Goal: Transaction & Acquisition: Purchase product/service

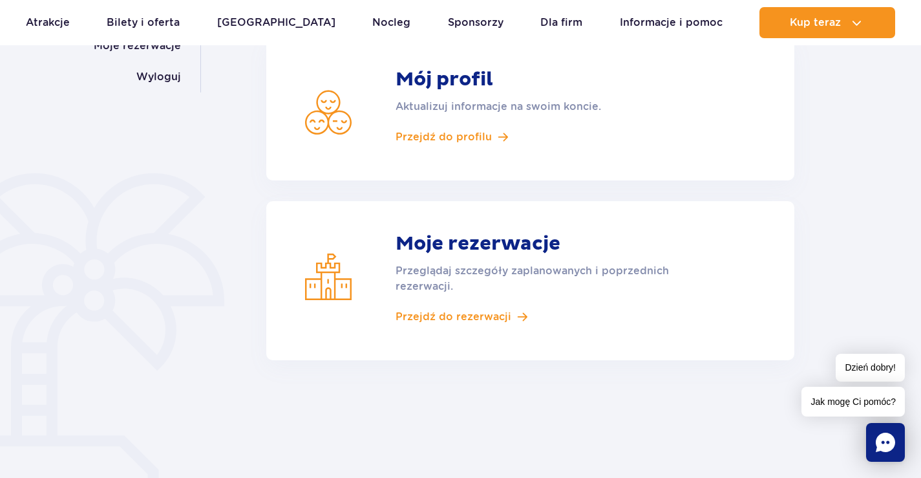
scroll to position [259, 0]
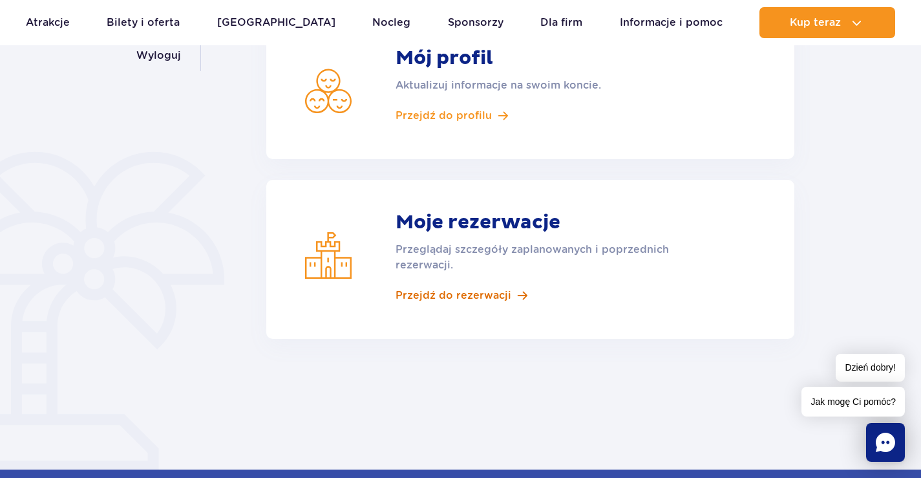
click at [448, 294] on span "Przejdź do rezerwacji" at bounding box center [454, 295] width 116 height 14
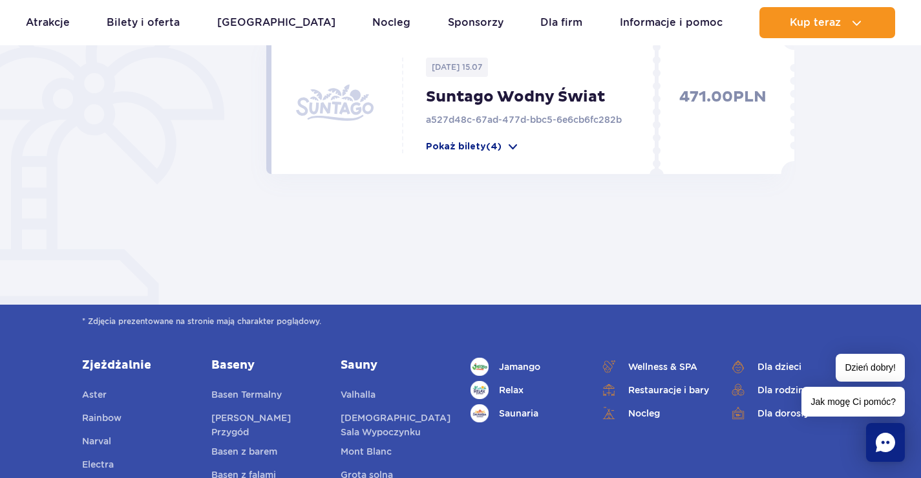
scroll to position [452, 0]
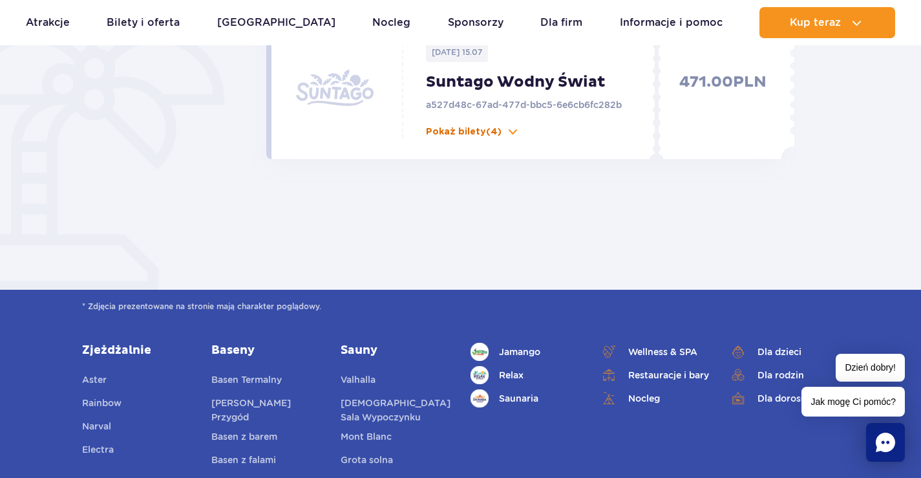
click at [508, 133] on span at bounding box center [513, 131] width 13 height 13
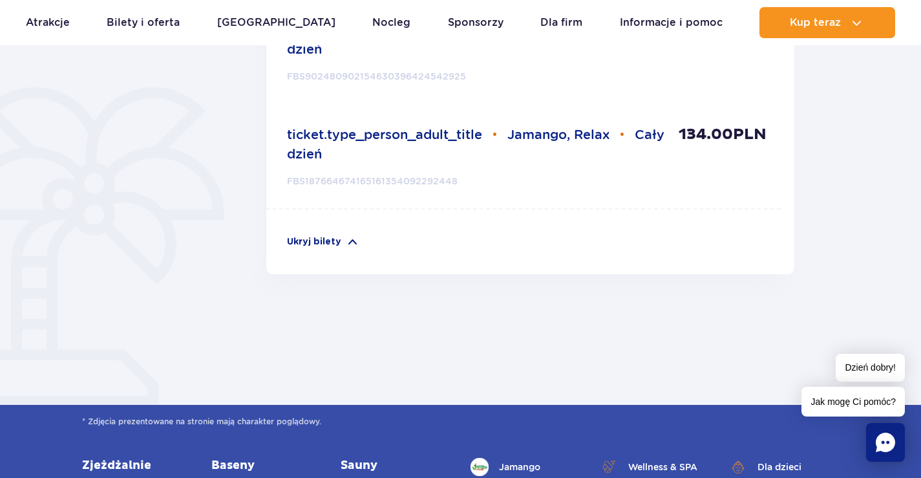
scroll to position [905, 0]
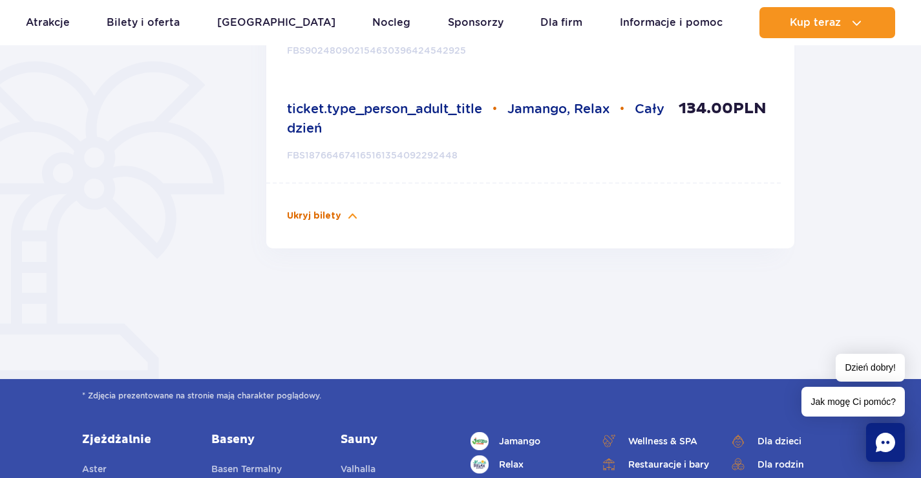
click at [359, 213] on span at bounding box center [352, 215] width 13 height 13
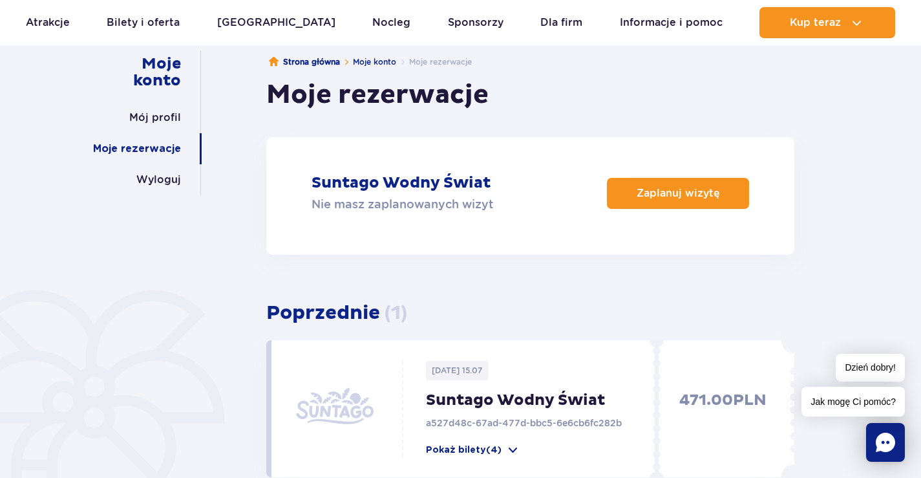
scroll to position [0, 0]
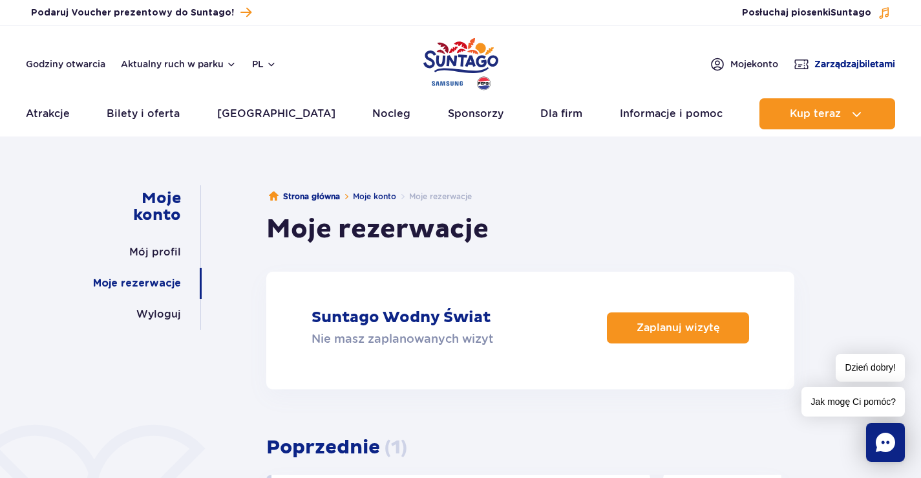
click at [829, 65] on span "Zarządzaj biletami" at bounding box center [854, 64] width 81 height 13
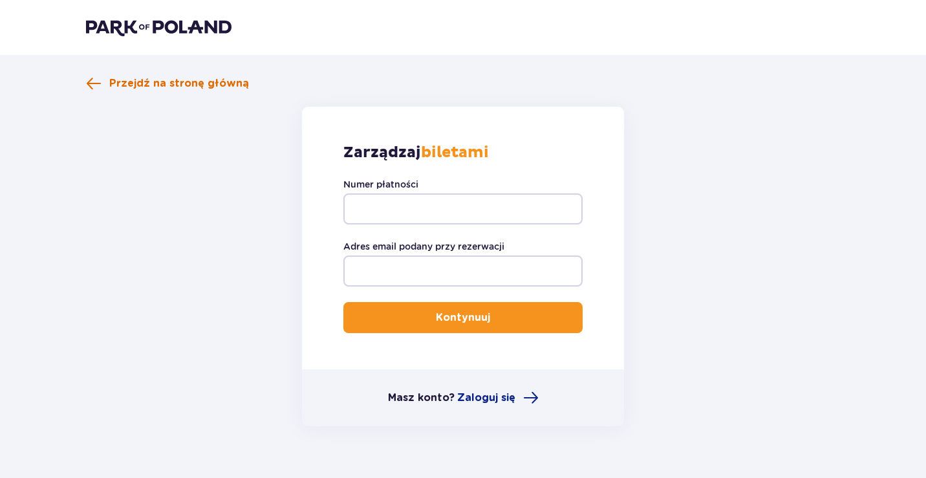
click at [143, 82] on span "Przejdź na stronę główną" at bounding box center [179, 83] width 140 height 14
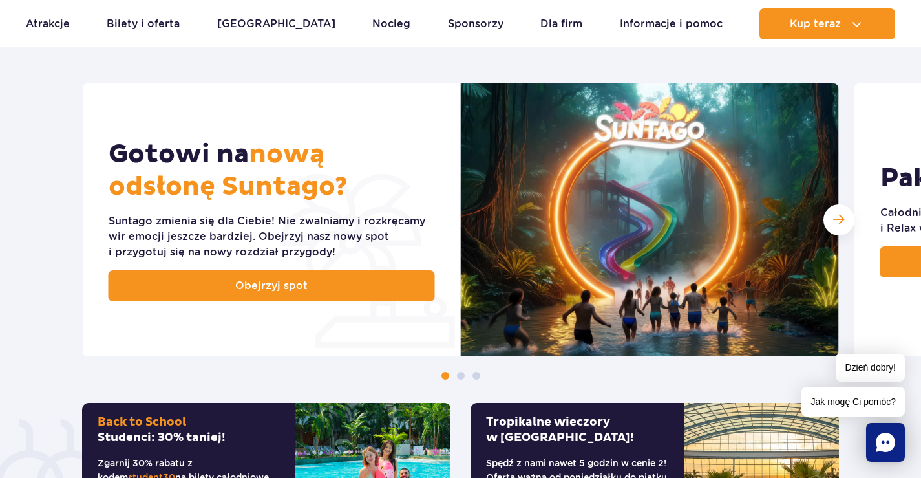
scroll to position [517, 0]
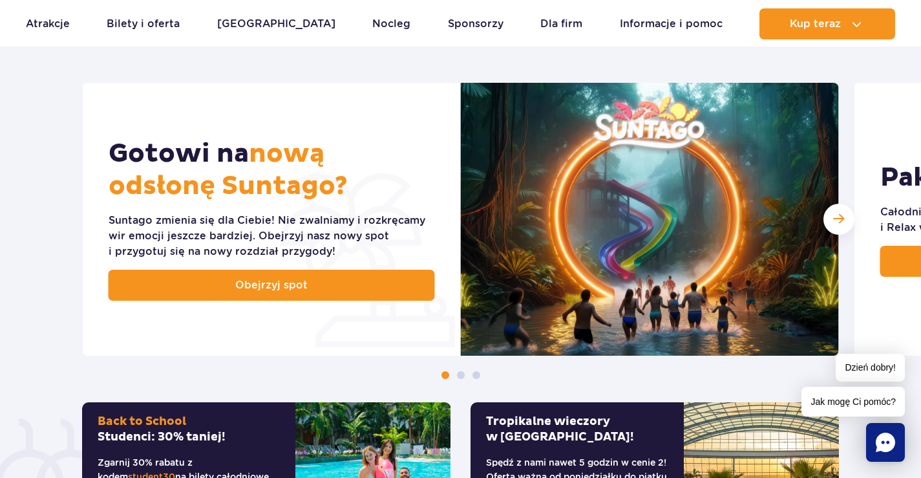
drag, startPoint x: 410, startPoint y: 68, endPoint x: 297, endPoint y: 72, distance: 113.2
click at [297, 72] on div "Odkryj nasze słoneczne promocje" at bounding box center [460, 8] width 776 height 150
click at [836, 223] on span "Następny slajd" at bounding box center [838, 219] width 11 height 12
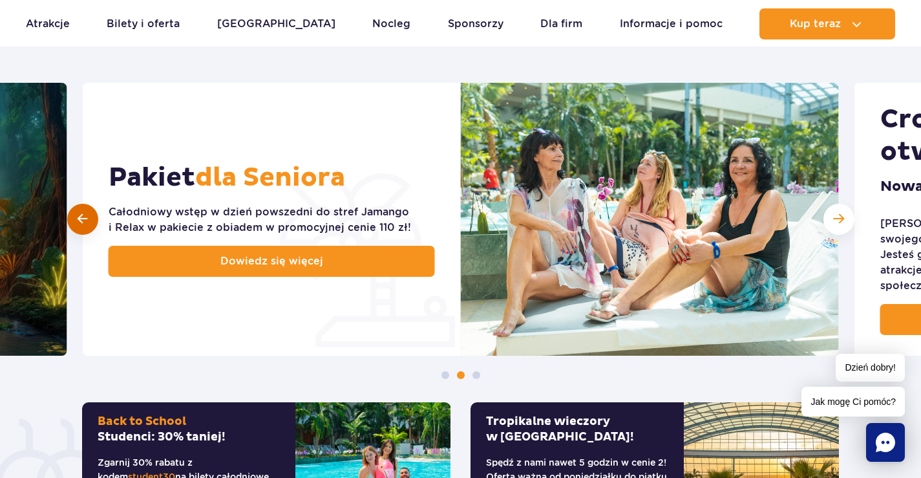
click at [84, 218] on span at bounding box center [83, 219] width 10 height 12
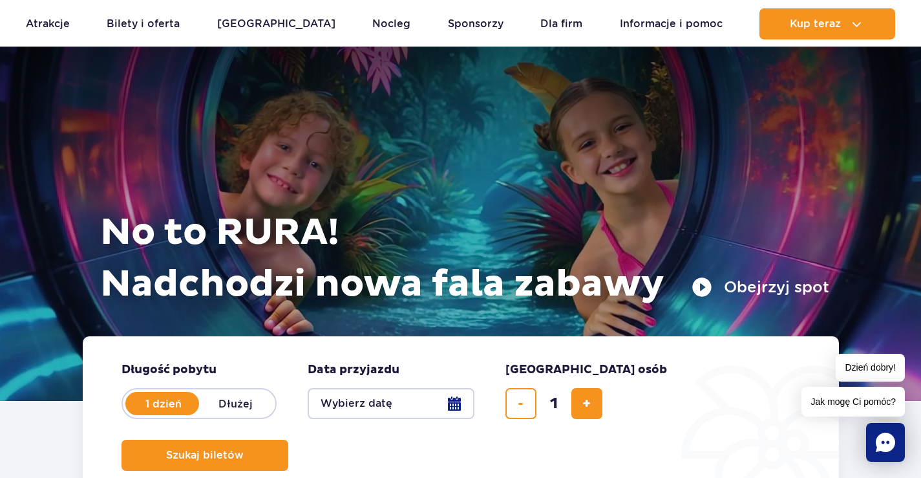
scroll to position [0, 0]
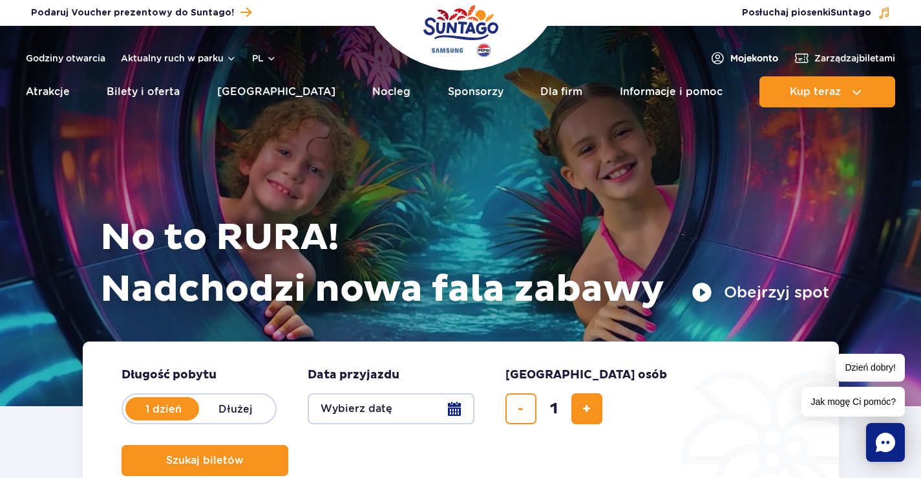
click at [759, 56] on span "Moje konto" at bounding box center [754, 58] width 48 height 13
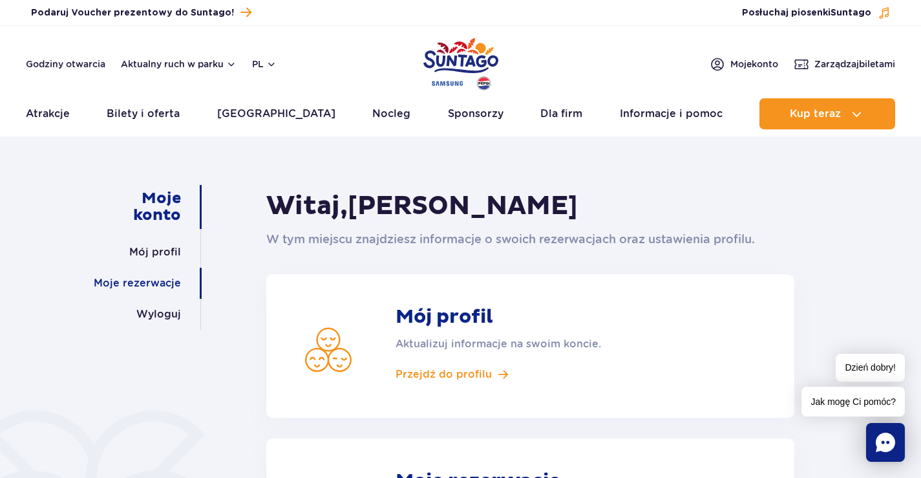
click at [147, 286] on link "Moje rezerwacje" at bounding box center [137, 283] width 87 height 31
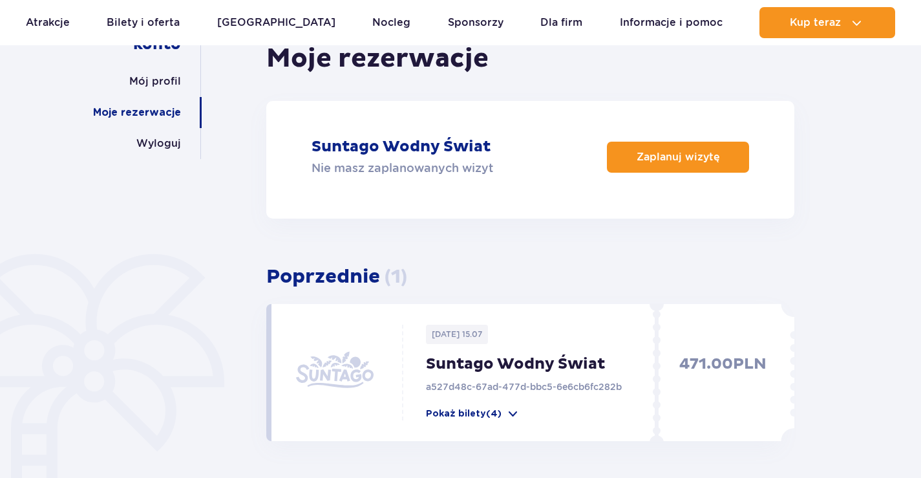
scroll to position [194, 0]
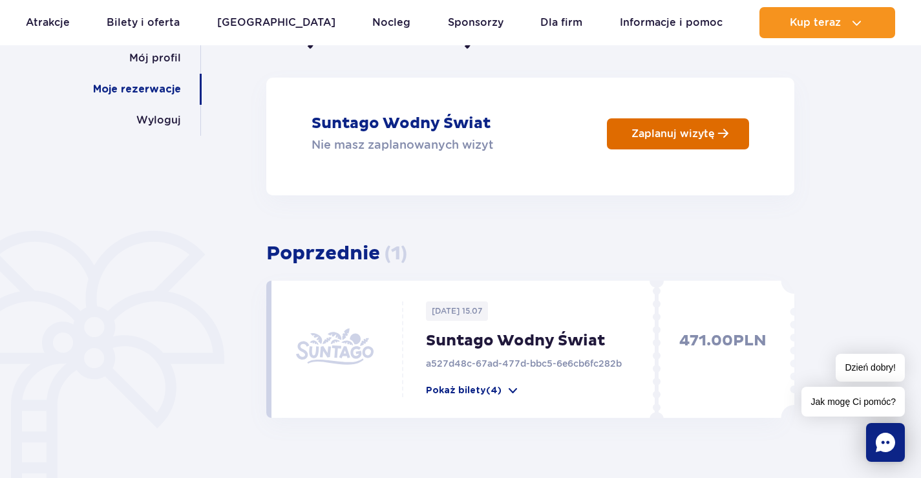
click at [670, 135] on p "Zaplanuj wizytę" at bounding box center [673, 133] width 83 height 12
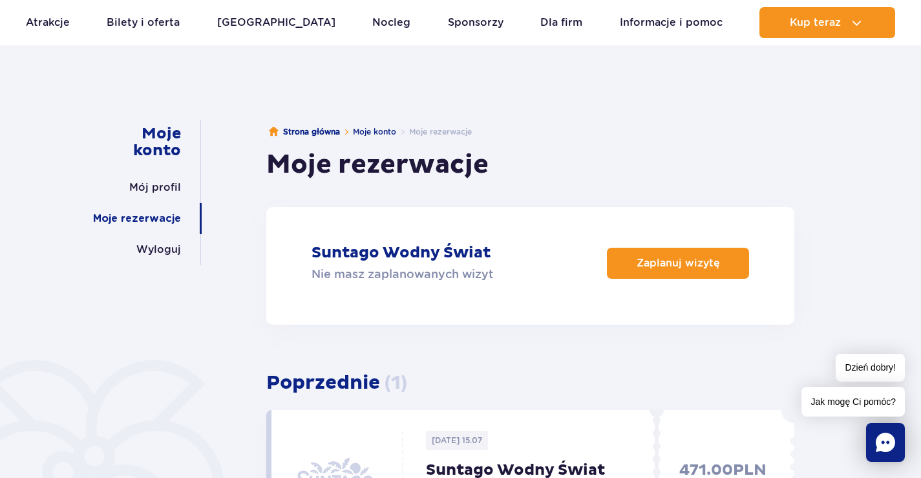
scroll to position [0, 0]
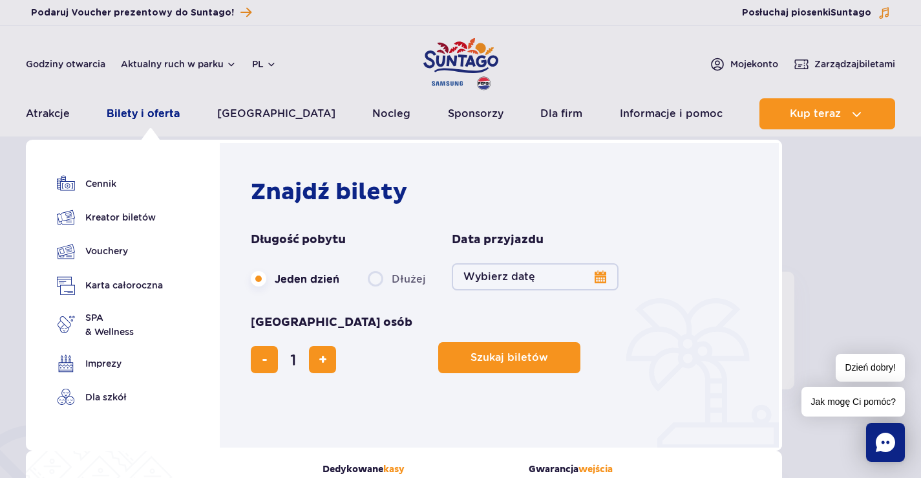
click at [143, 113] on link "Bilety i oferta" at bounding box center [143, 113] width 73 height 31
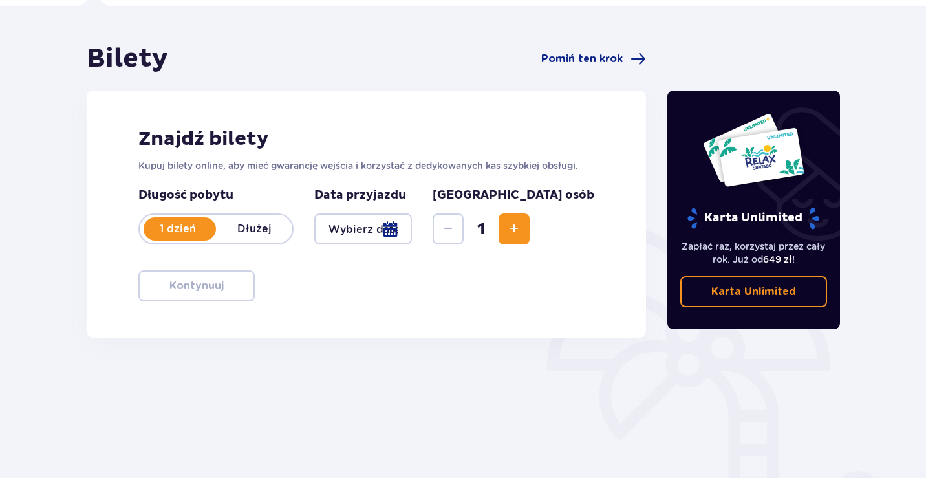
scroll to position [129, 0]
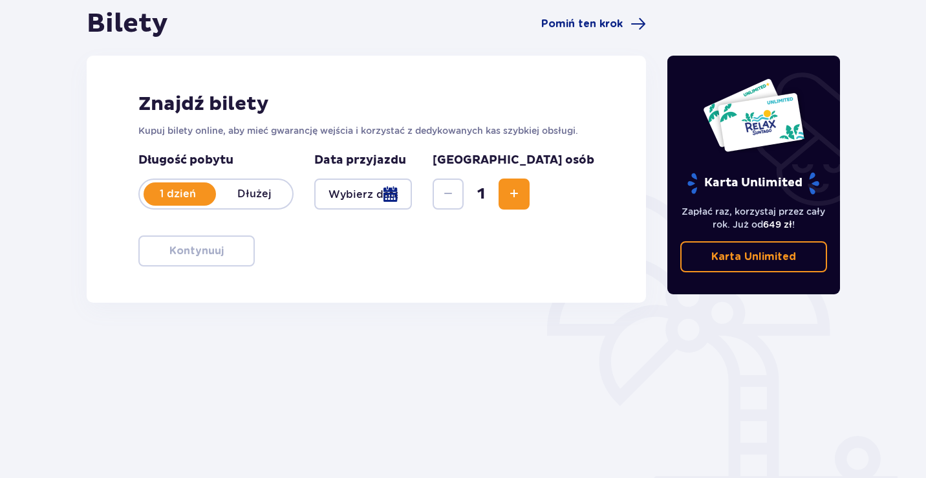
click at [412, 194] on div at bounding box center [363, 193] width 98 height 31
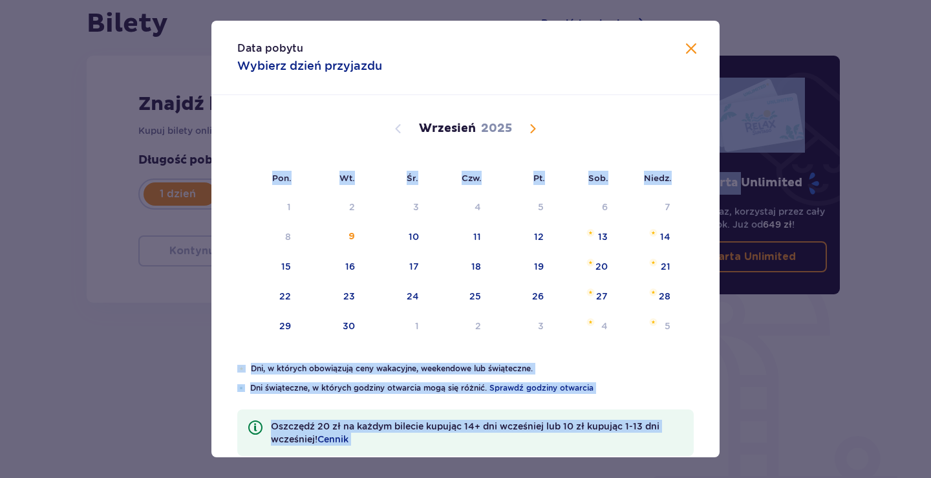
click at [622, 114] on div "Wrzesień 2025" at bounding box center [465, 143] width 428 height 97
click at [333, 108] on div "Wrzesień 2025" at bounding box center [465, 143] width 428 height 97
click at [323, 149] on div "Wrzesień 2025" at bounding box center [465, 143] width 428 height 97
click at [689, 225] on div "Sierpień 2025 28 29 30 31 1 2 3 4 5 6 7 8 9 10 11 12 13 14 15 16 17 18 19 20 21…" at bounding box center [465, 342] width 508 height 494
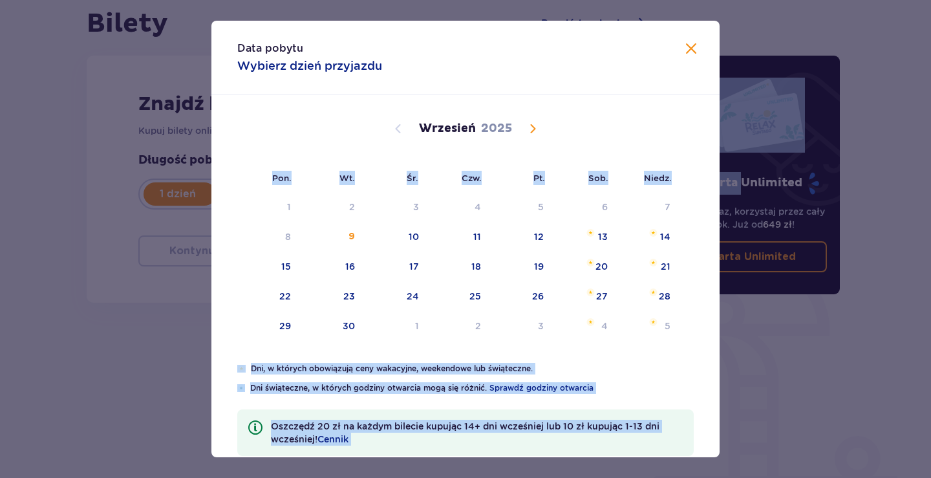
click at [689, 225] on div "Sierpień 2025 28 29 30 31 1 2 3 4 5 6 7 8 9 10 11 12 13 14 15 16 17 18 19 20 21…" at bounding box center [465, 342] width 508 height 494
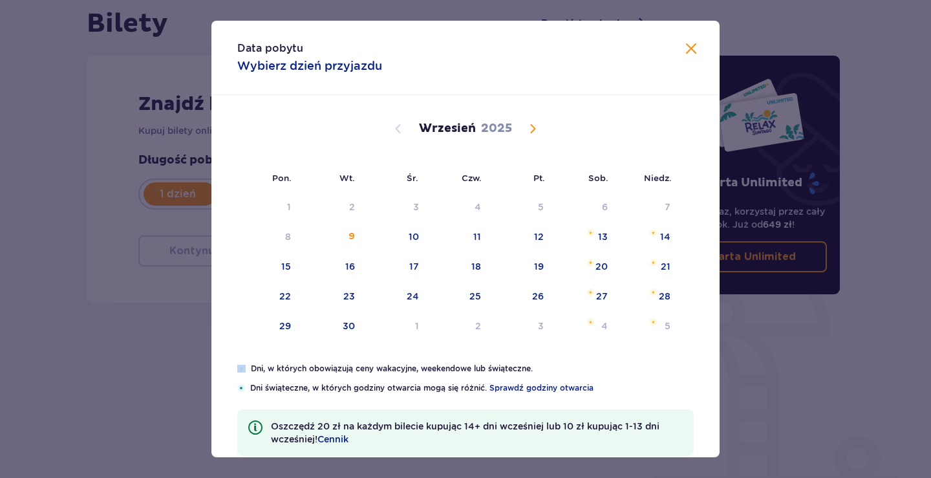
click at [686, 227] on div "Sierpień 2025 28 29 30 31 1 2 3 4 5 6 7 8 9 10 11 12 13 14 15 16 17 18 19 20 21…" at bounding box center [465, 342] width 508 height 494
click at [476, 235] on div "11" at bounding box center [477, 236] width 8 height 13
type input "11.09.25"
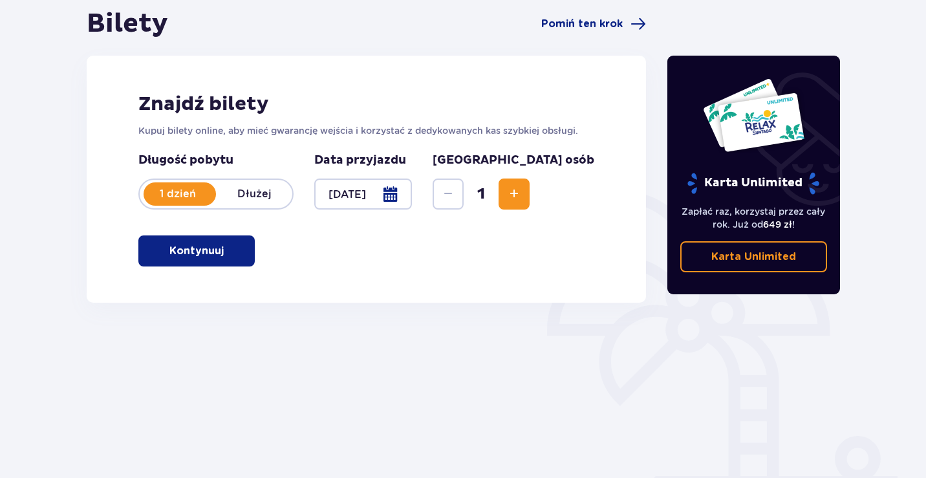
click at [522, 194] on span "Increase" at bounding box center [514, 194] width 16 height 16
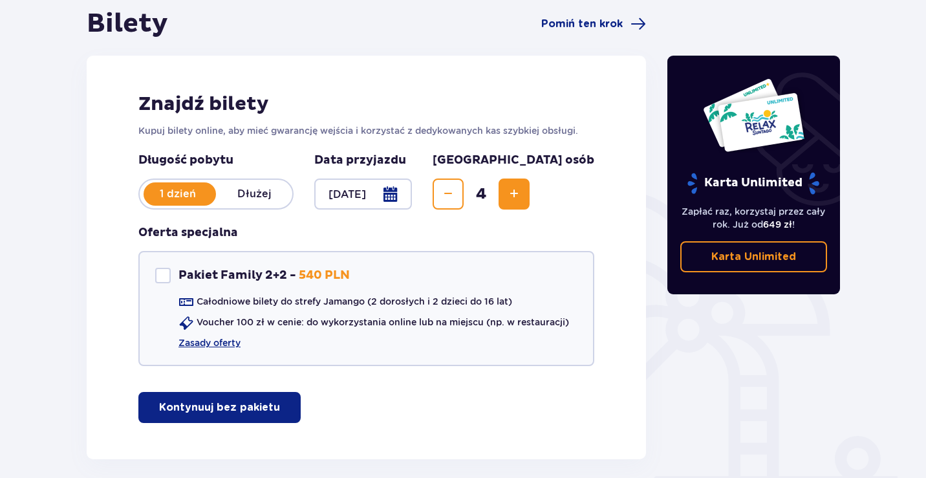
click at [522, 194] on span "Increase" at bounding box center [514, 194] width 16 height 16
click at [456, 193] on span "Decrease" at bounding box center [448, 194] width 16 height 16
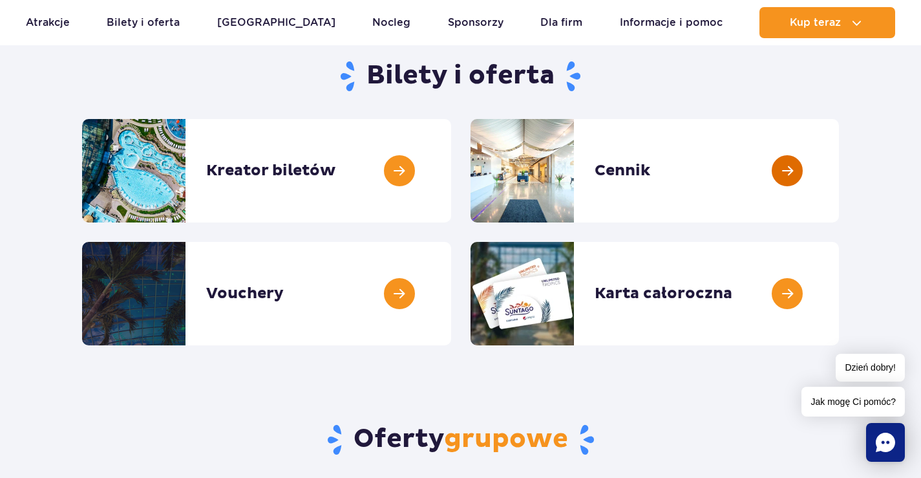
scroll to position [129, 0]
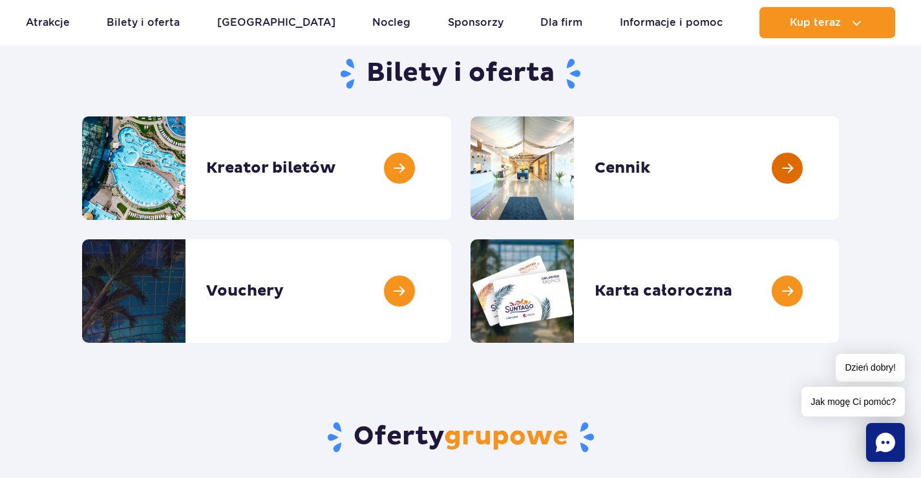
click at [839, 165] on link at bounding box center [839, 167] width 0 height 103
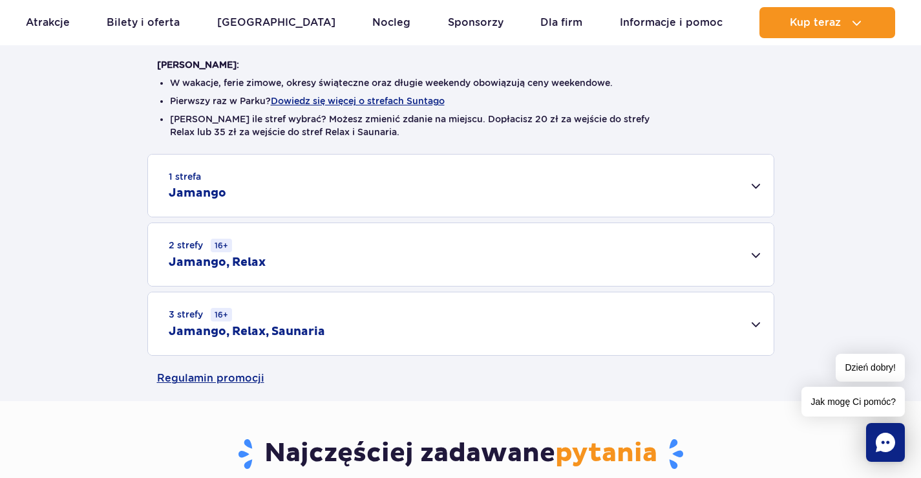
scroll to position [323, 0]
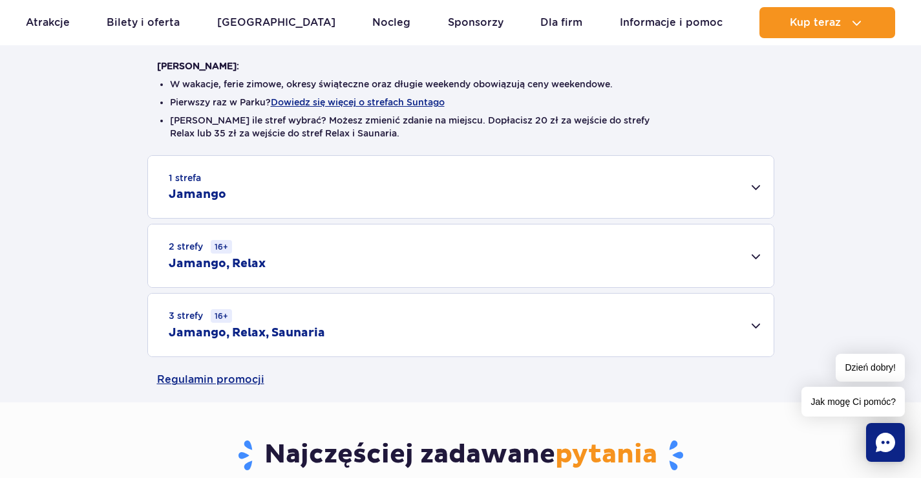
click at [754, 254] on div "2 strefy 16+ Jamango, Relax" at bounding box center [461, 255] width 626 height 63
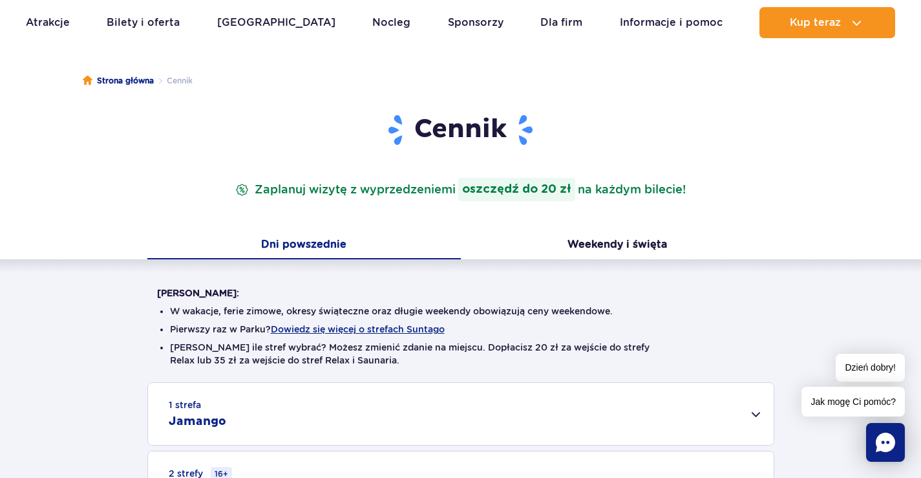
scroll to position [0, 0]
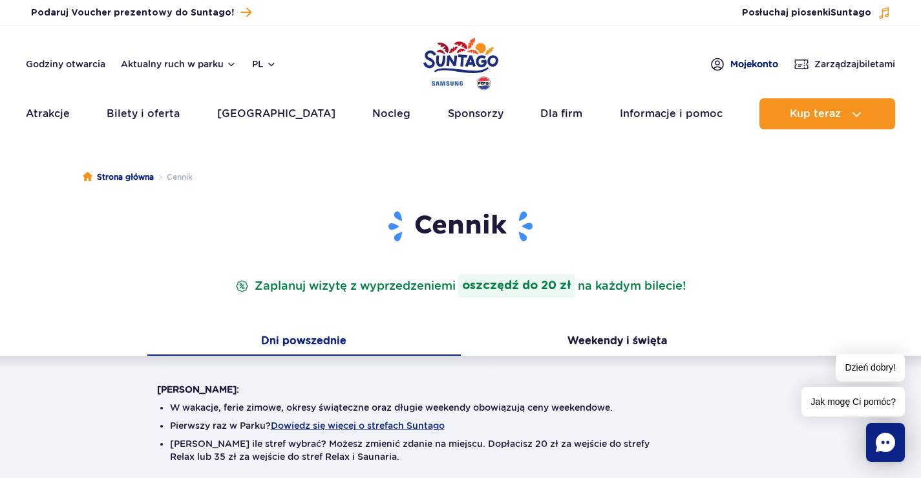
click at [744, 65] on span "Moje konto" at bounding box center [754, 64] width 48 height 13
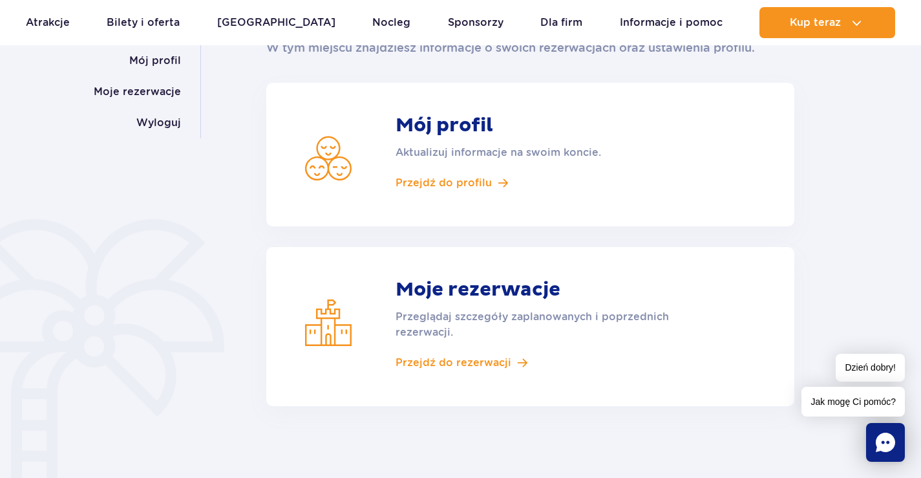
scroll to position [194, 0]
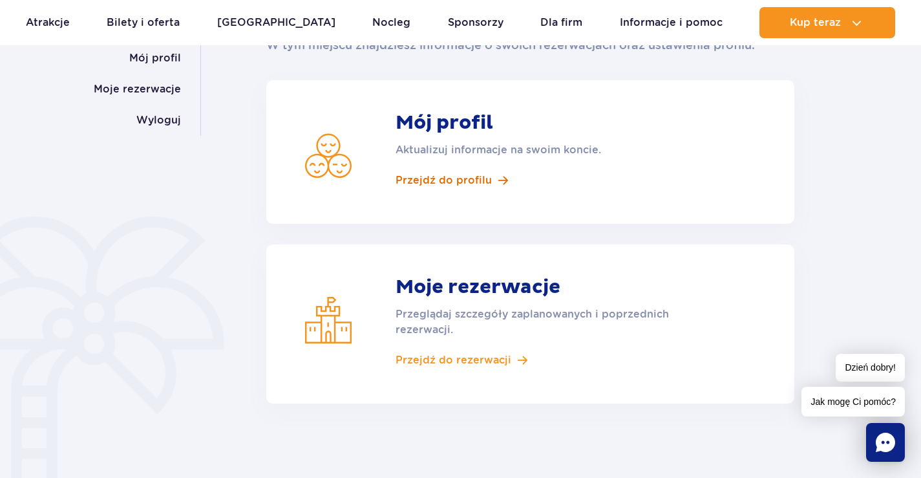
click at [432, 178] on span "Przejdź do profilu" at bounding box center [444, 180] width 96 height 14
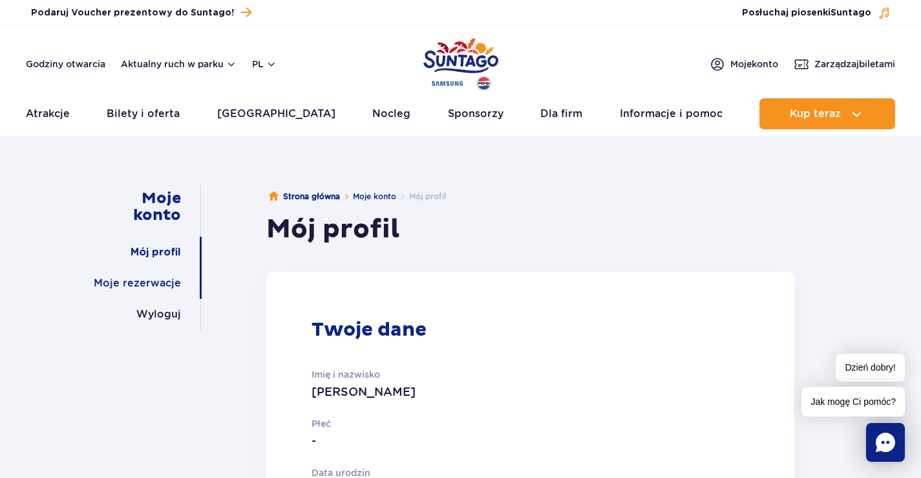
click at [149, 284] on link "Moje rezerwacje" at bounding box center [137, 283] width 87 height 31
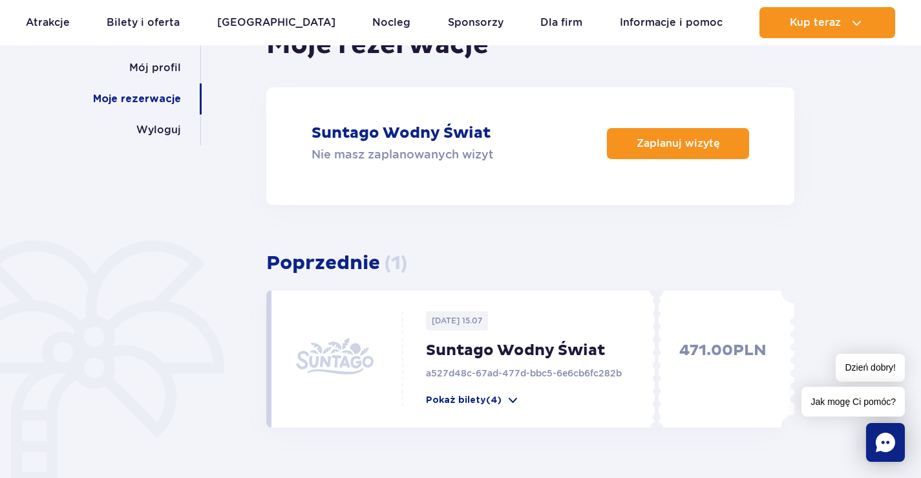
scroll to position [194, 0]
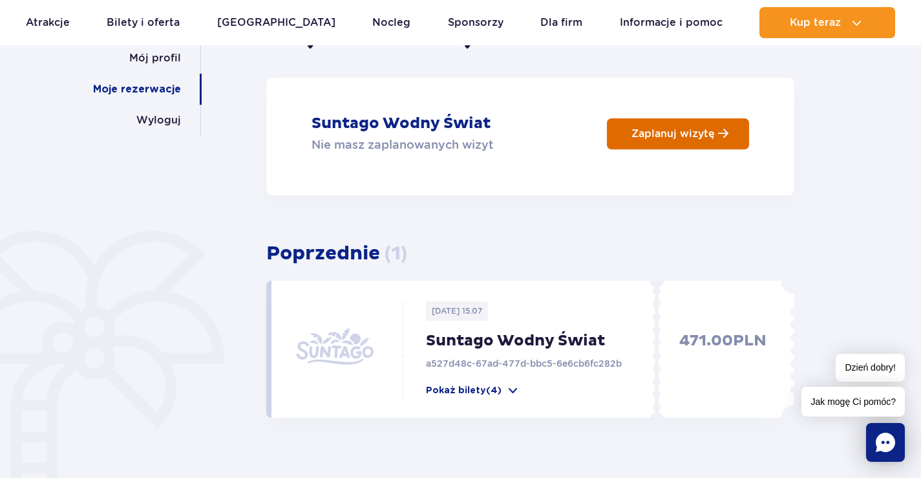
click at [666, 135] on p "Zaplanuj wizytę" at bounding box center [673, 133] width 83 height 12
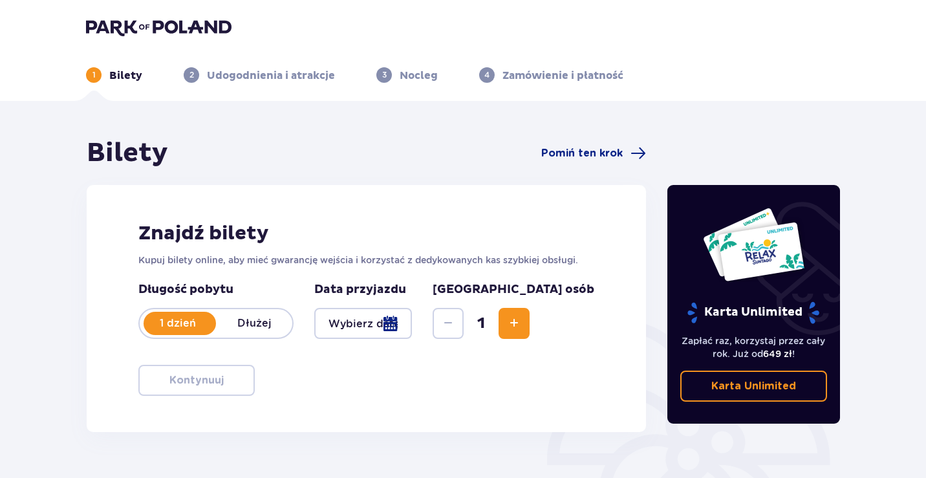
click at [522, 322] on span "Increase" at bounding box center [514, 323] width 16 height 16
click at [412, 318] on div at bounding box center [363, 323] width 98 height 31
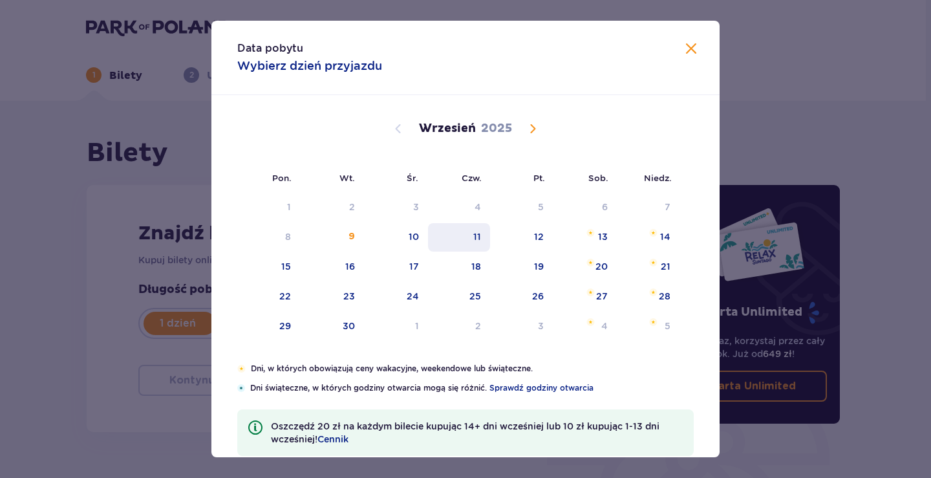
click at [476, 237] on div "11" at bounding box center [477, 236] width 8 height 13
click at [477, 237] on div "11" at bounding box center [477, 236] width 8 height 13
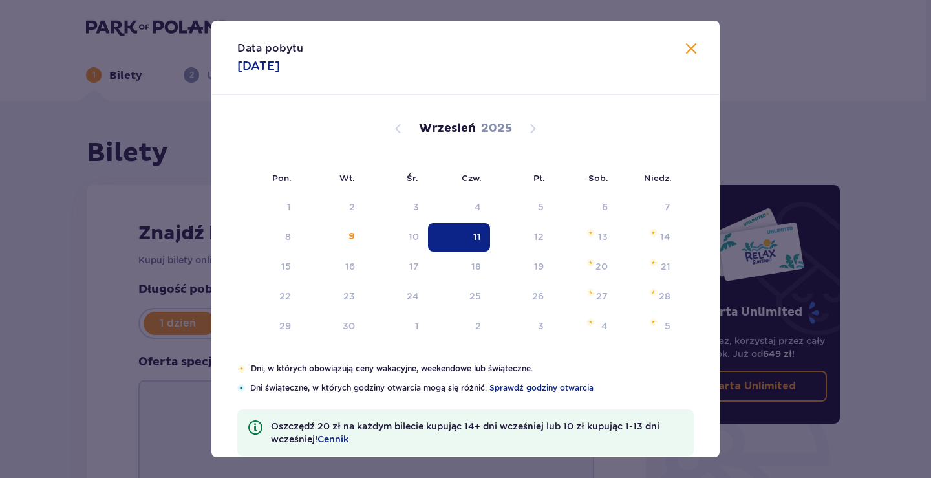
type input "[DATE]"
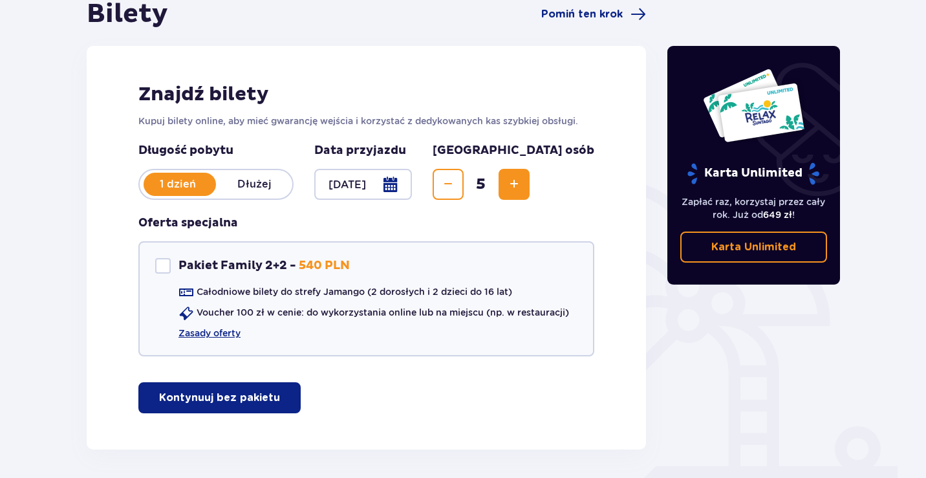
scroll to position [188, 0]
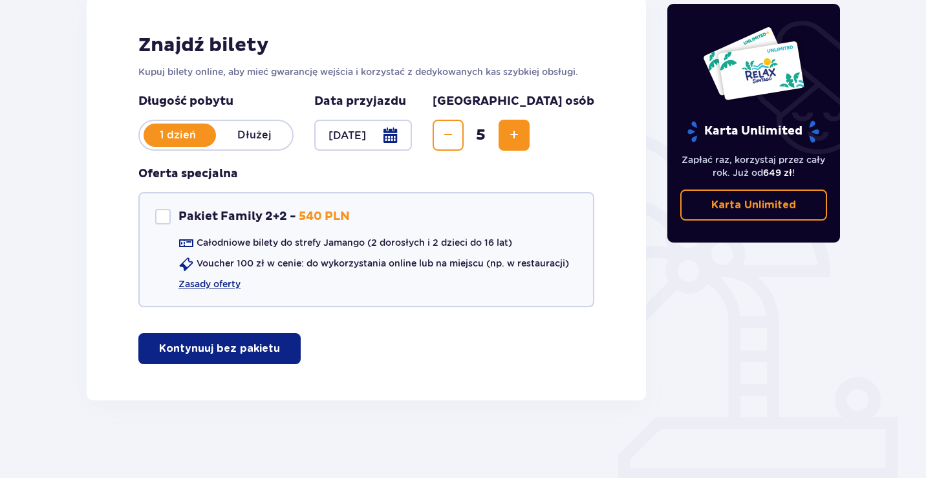
click at [226, 353] on p "Kontynuuj bez pakietu" at bounding box center [219, 348] width 121 height 14
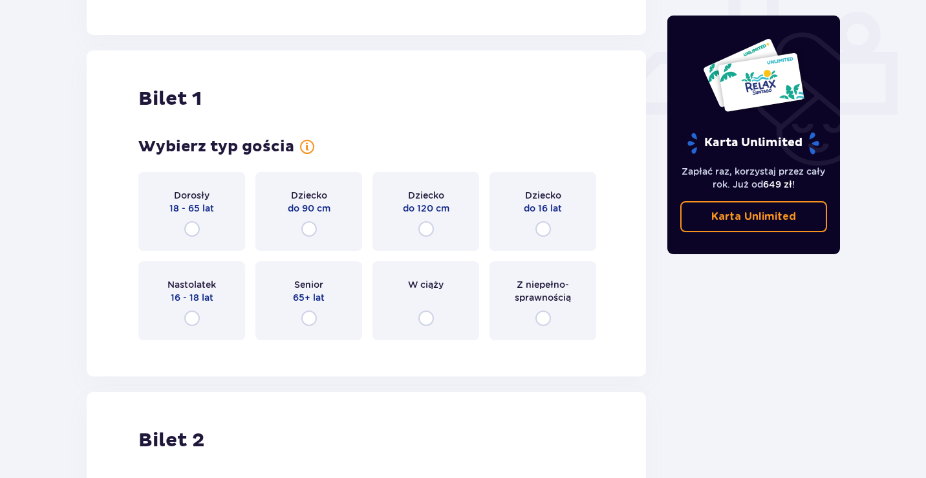
scroll to position [588, 0]
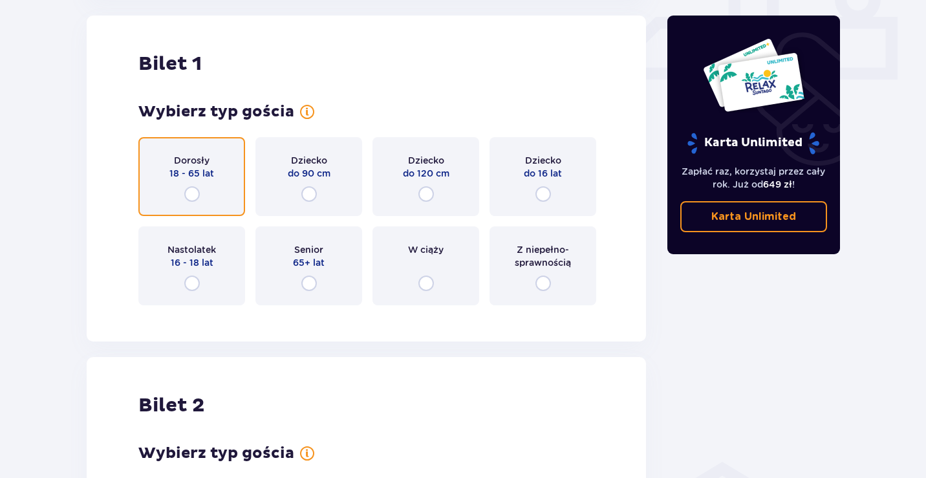
click at [189, 195] on input "radio" at bounding box center [192, 194] width 16 height 16
radio input "true"
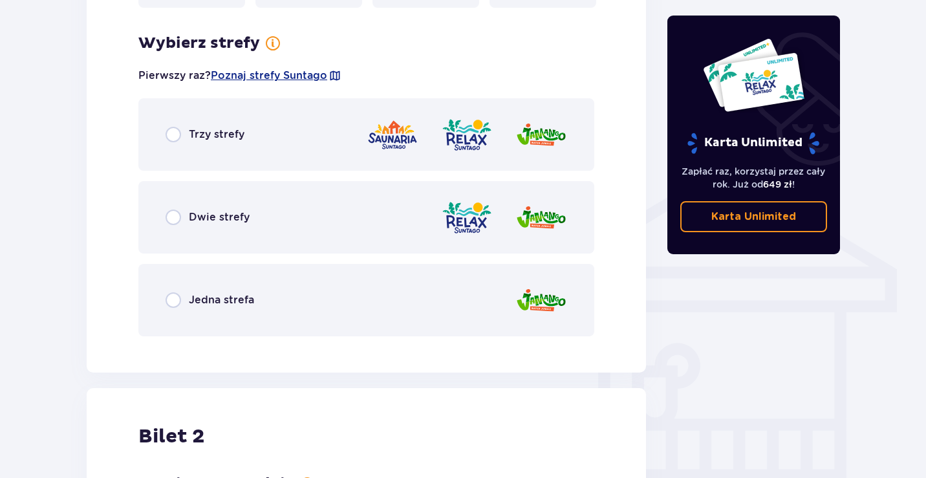
scroll to position [904, 0]
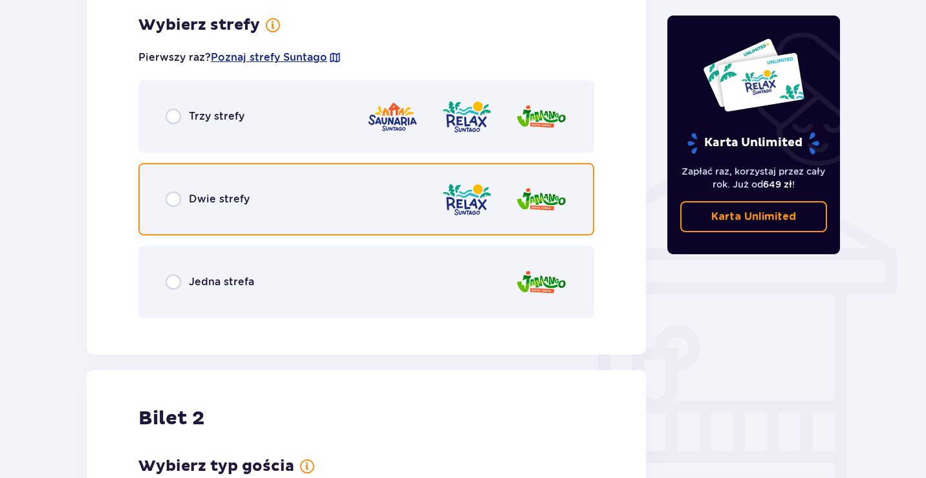
click at [173, 202] on input "radio" at bounding box center [173, 199] width 16 height 16
radio input "true"
click at [173, 202] on input "radio" at bounding box center [173, 199] width 16 height 16
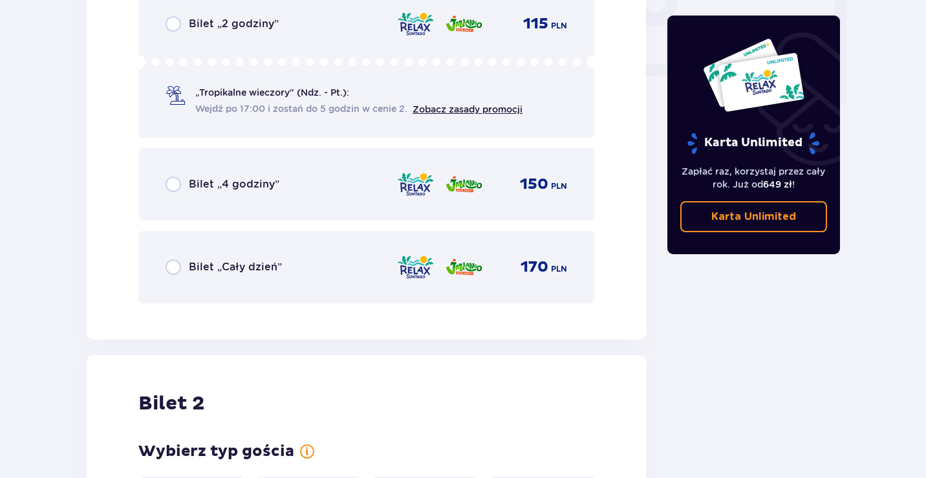
scroll to position [1297, 0]
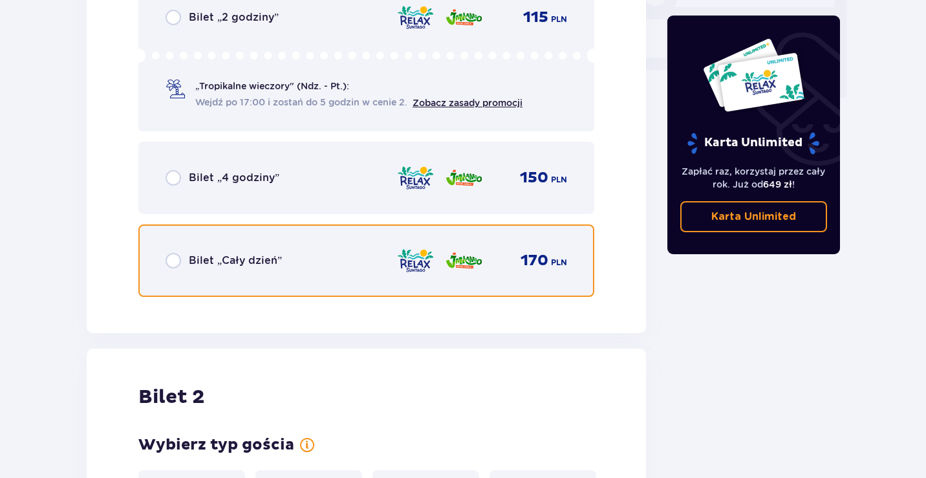
click at [171, 260] on input "radio" at bounding box center [173, 261] width 16 height 16
radio input "true"
click at [171, 260] on input "radio" at bounding box center [173, 261] width 16 height 16
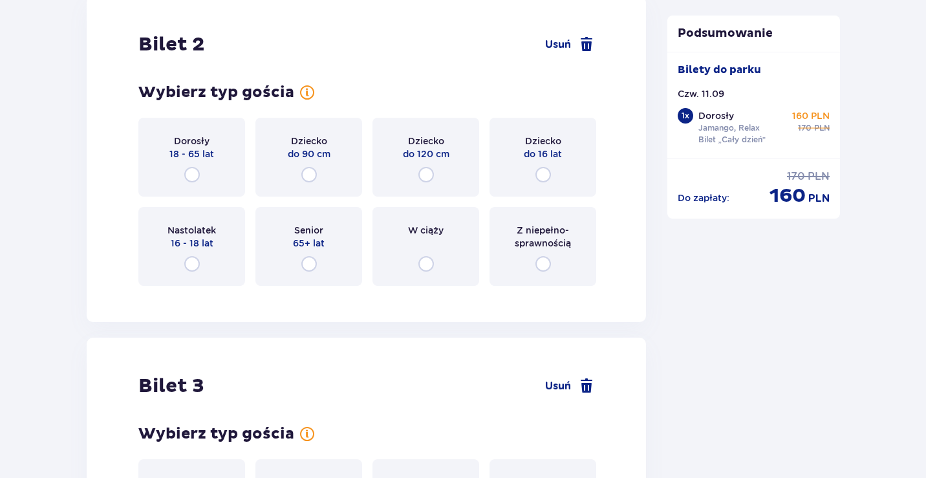
scroll to position [1694, 0]
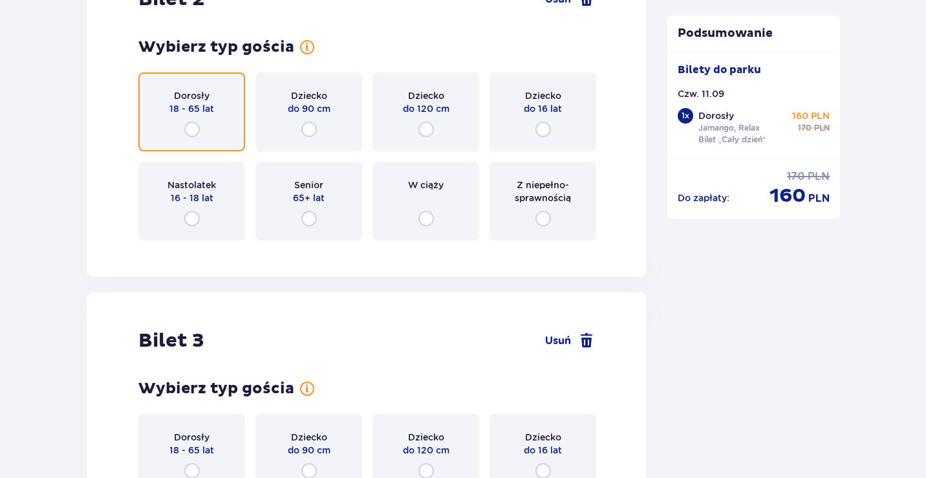
click at [191, 129] on input "radio" at bounding box center [192, 130] width 16 height 16
radio input "true"
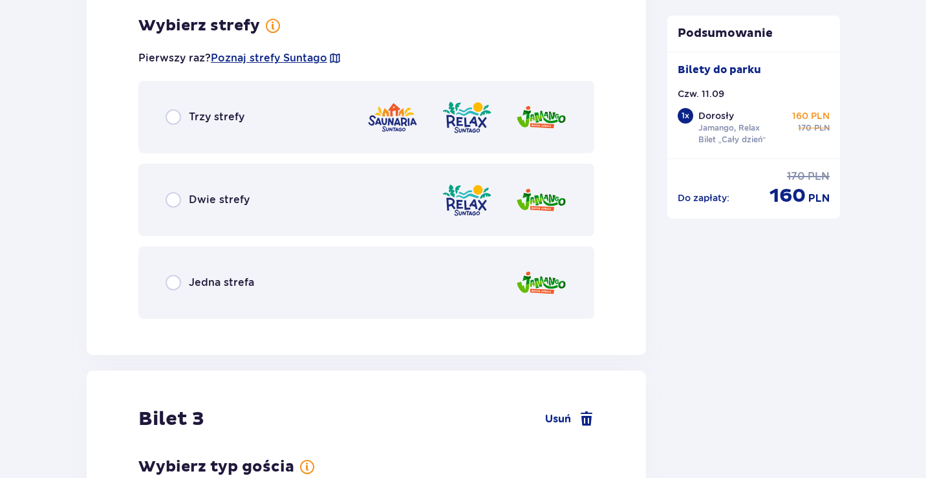
scroll to position [1945, 0]
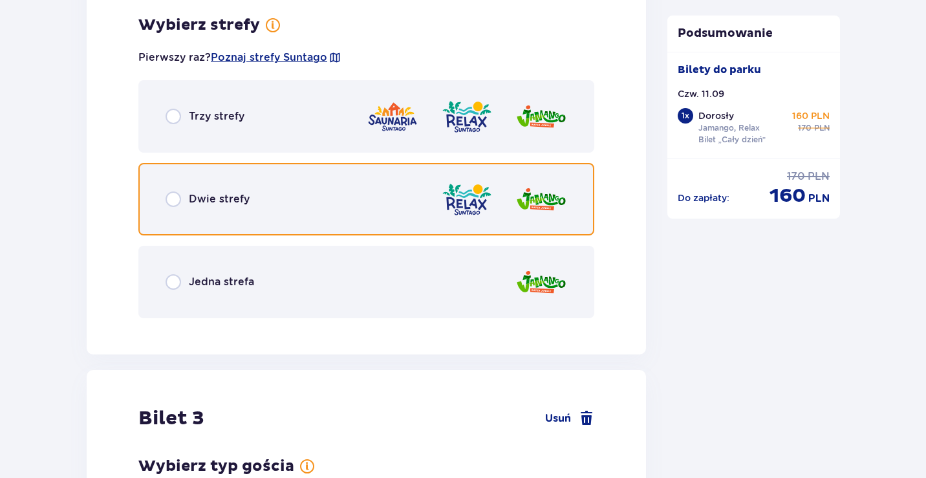
click at [174, 196] on input "radio" at bounding box center [173, 199] width 16 height 16
radio input "true"
click at [174, 196] on input "radio" at bounding box center [173, 199] width 16 height 16
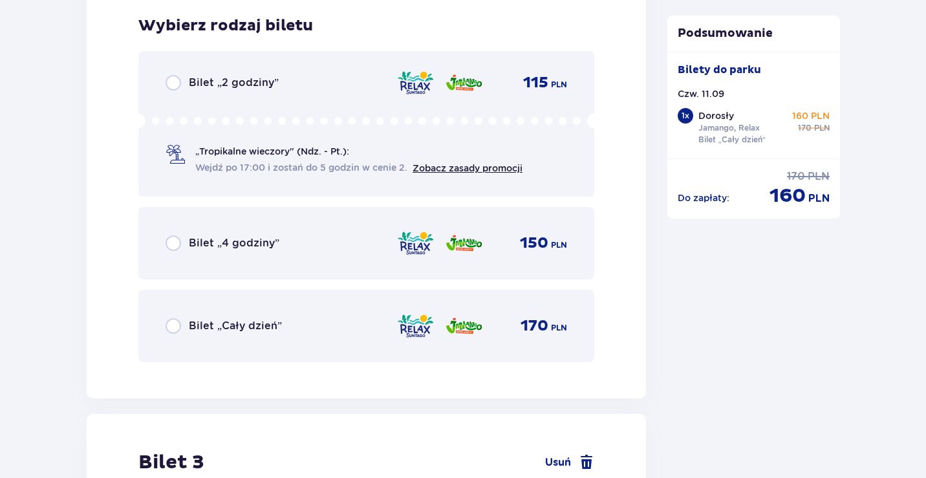
scroll to position [2273, 0]
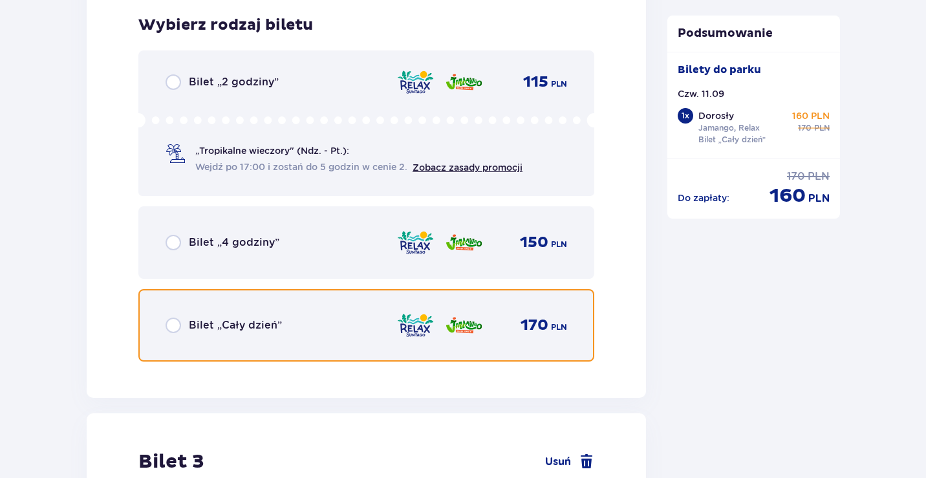
click at [173, 323] on input "radio" at bounding box center [173, 325] width 16 height 16
radio input "true"
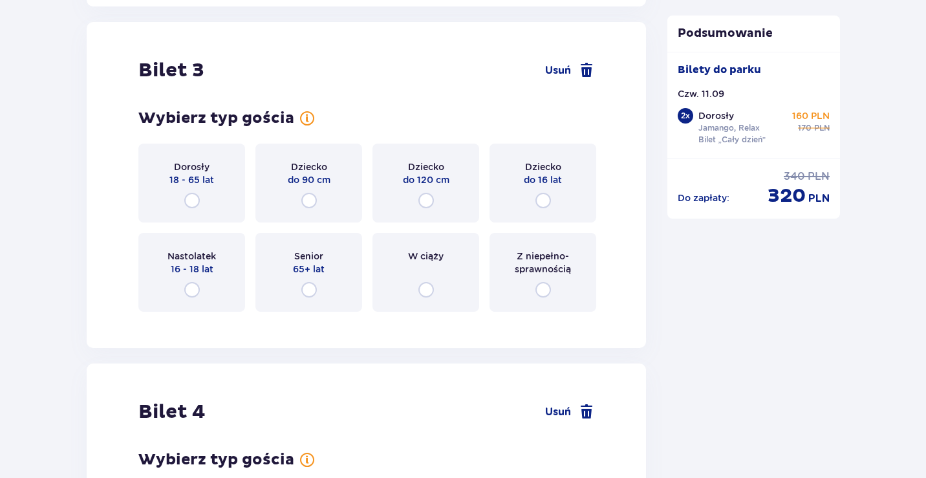
scroll to position [2671, 0]
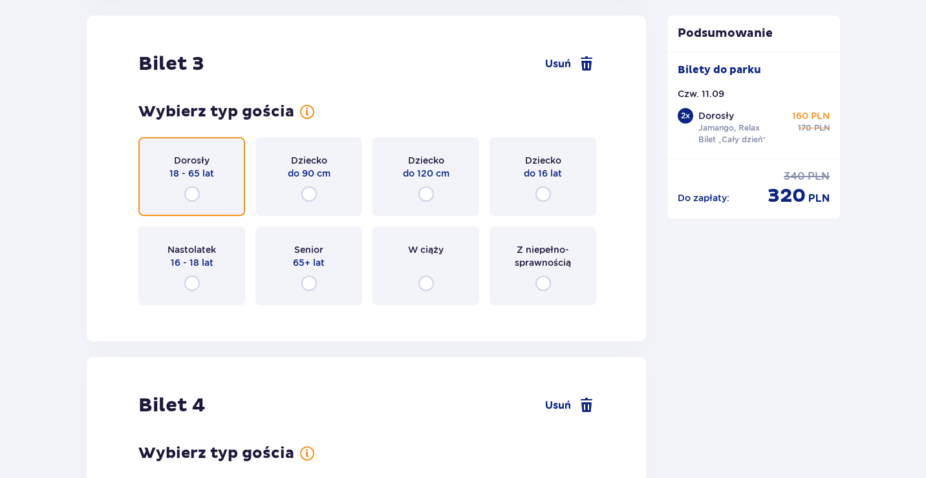
click at [193, 196] on input "radio" at bounding box center [192, 194] width 16 height 16
radio input "true"
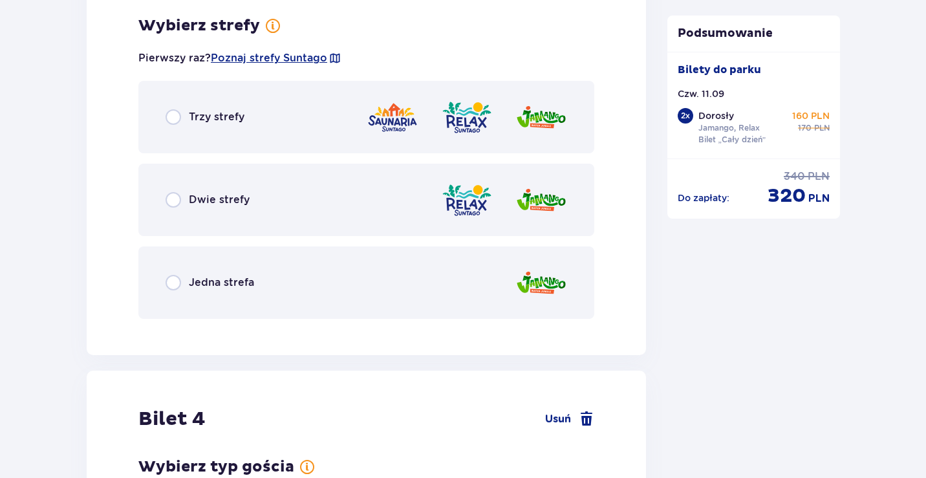
scroll to position [2986, 0]
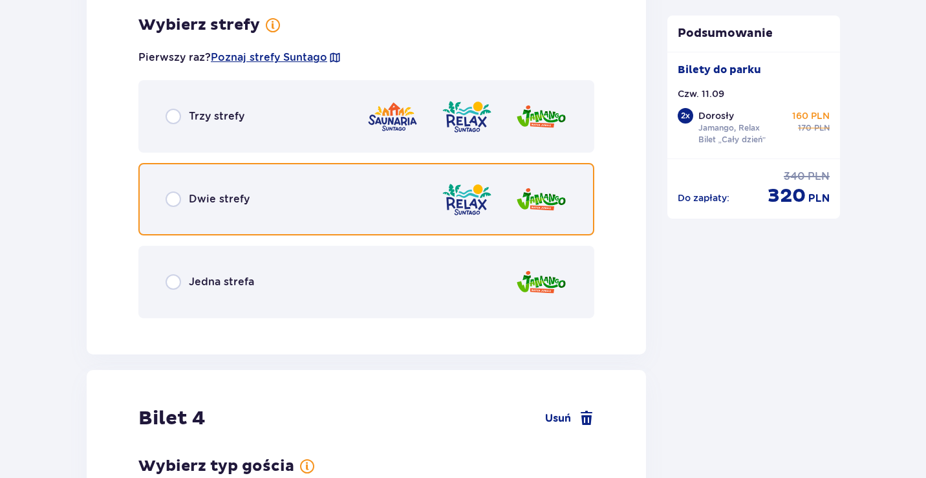
click at [177, 202] on input "radio" at bounding box center [173, 199] width 16 height 16
radio input "true"
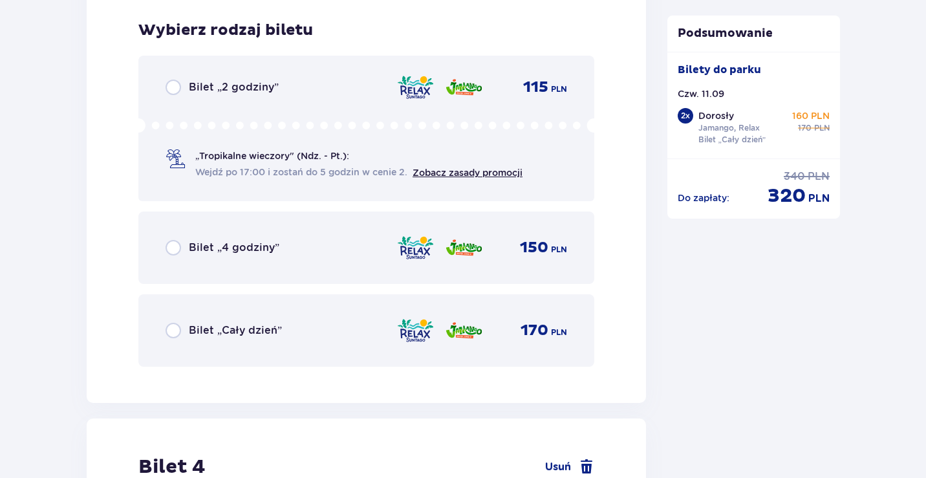
scroll to position [3315, 0]
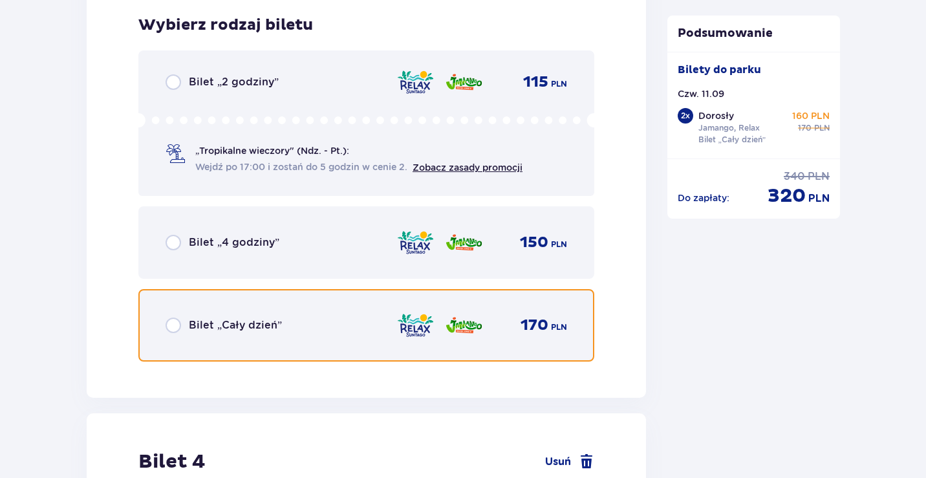
click at [172, 324] on input "radio" at bounding box center [173, 325] width 16 height 16
radio input "true"
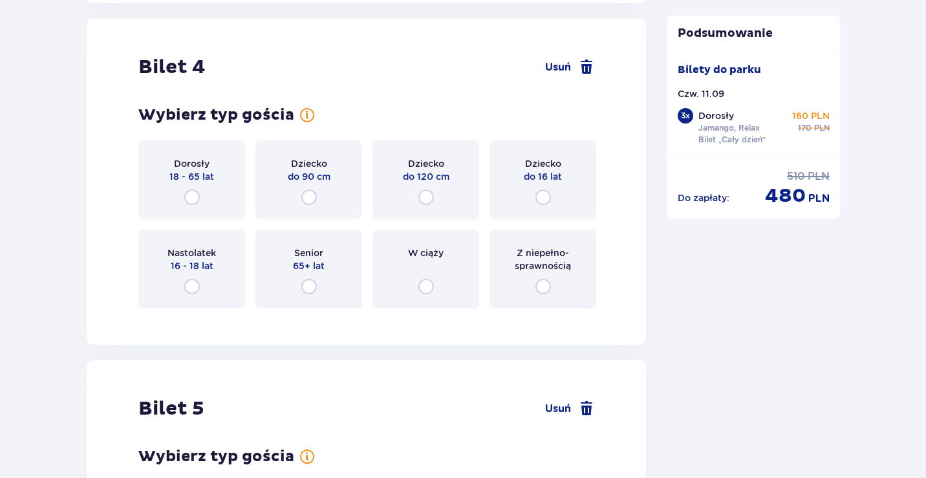
scroll to position [3712, 0]
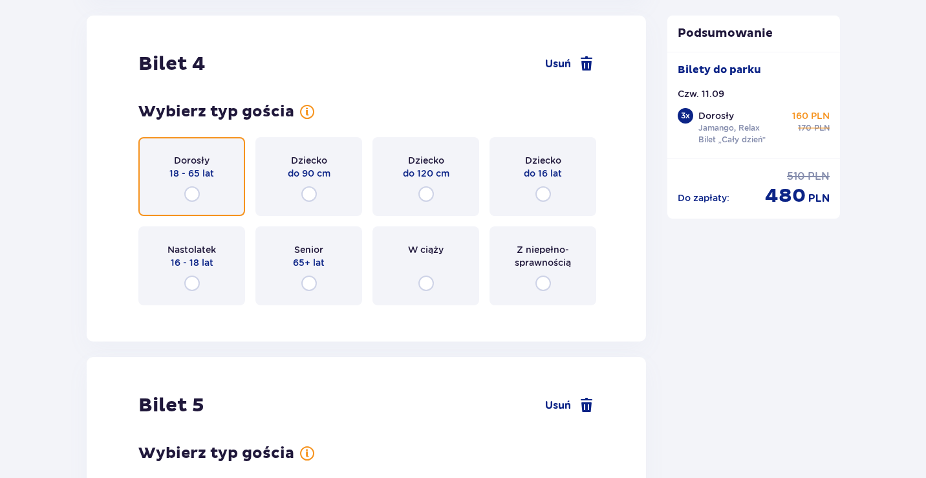
click at [191, 193] on input "radio" at bounding box center [192, 194] width 16 height 16
radio input "true"
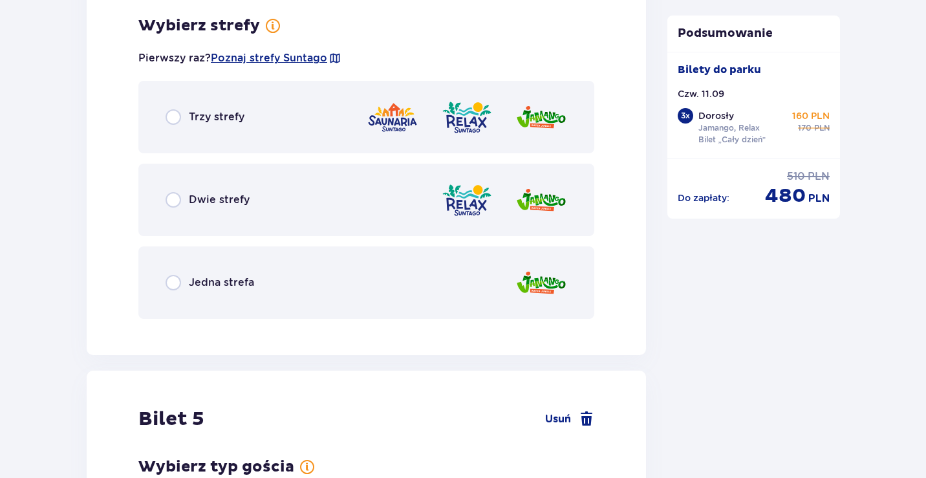
scroll to position [4028, 0]
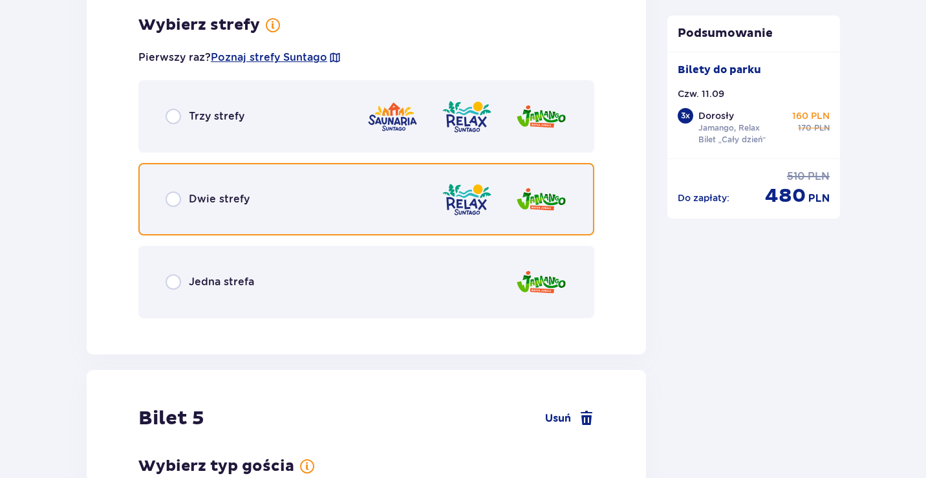
click at [177, 198] on input "radio" at bounding box center [173, 199] width 16 height 16
radio input "true"
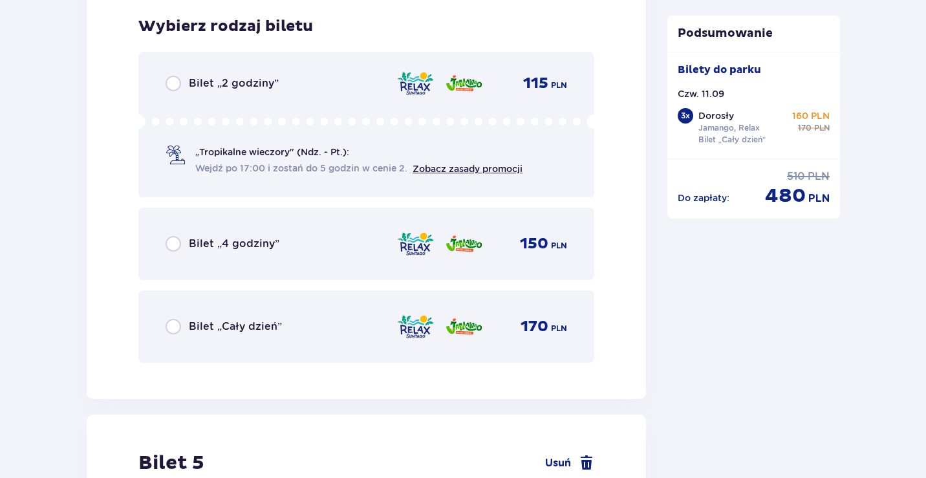
scroll to position [4356, 0]
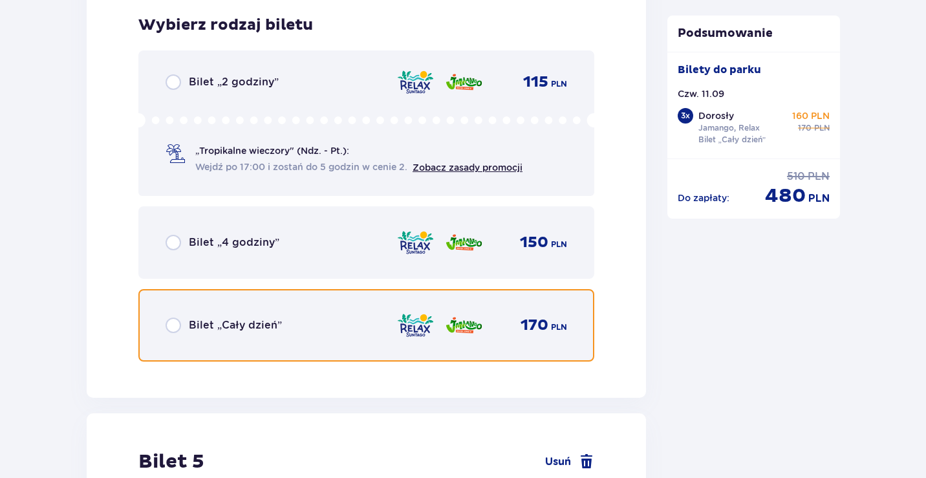
click at [173, 328] on input "radio" at bounding box center [173, 325] width 16 height 16
radio input "true"
click at [173, 328] on input "radio" at bounding box center [173, 325] width 16 height 16
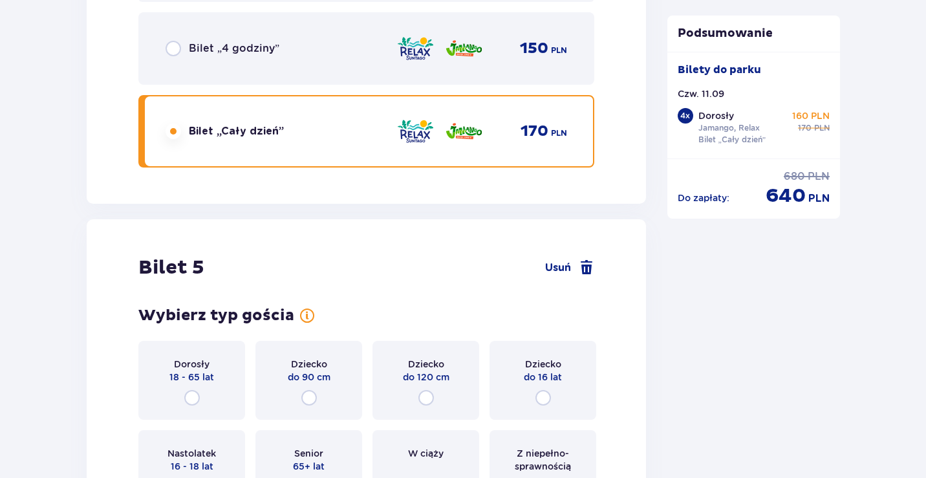
scroll to position [4753, 0]
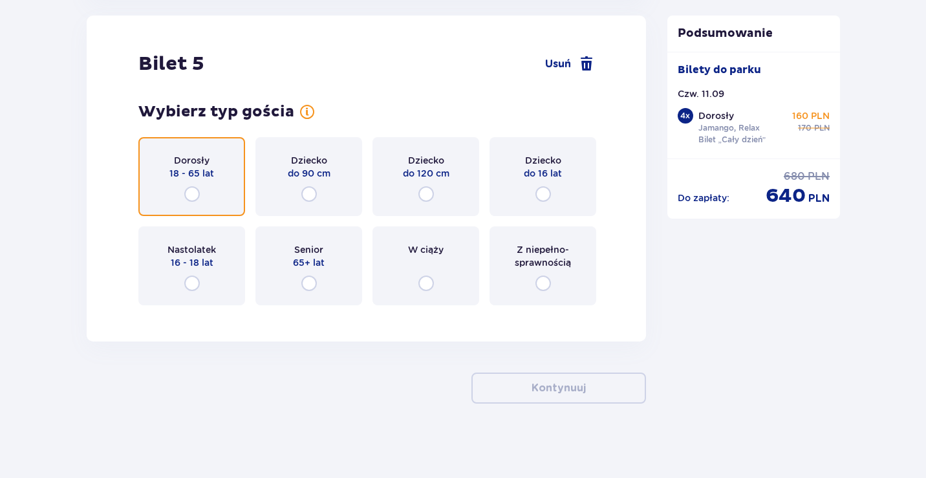
click at [192, 196] on input "radio" at bounding box center [192, 194] width 16 height 16
radio input "true"
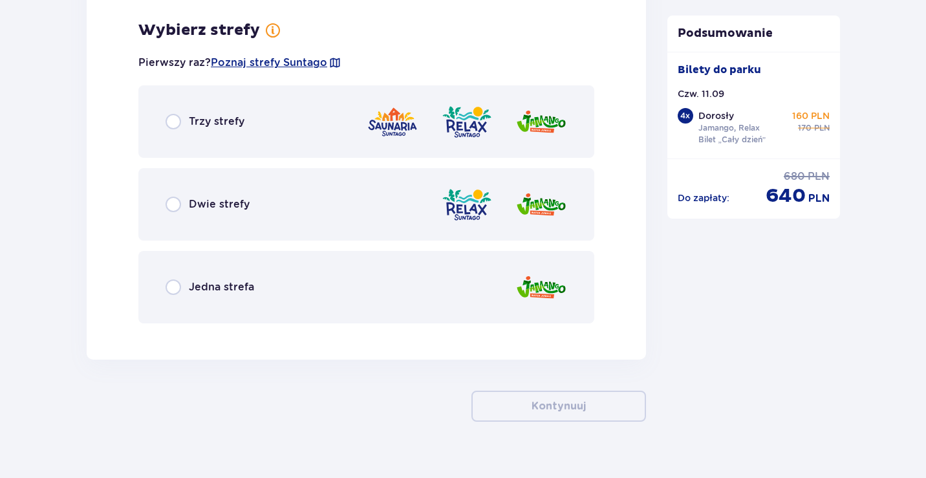
scroll to position [5069, 0]
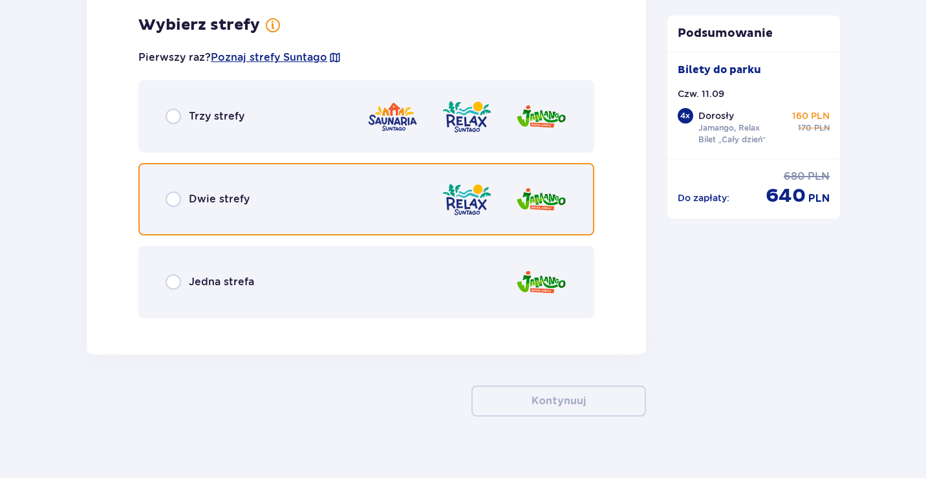
click at [173, 199] on input "radio" at bounding box center [173, 199] width 16 height 16
radio input "true"
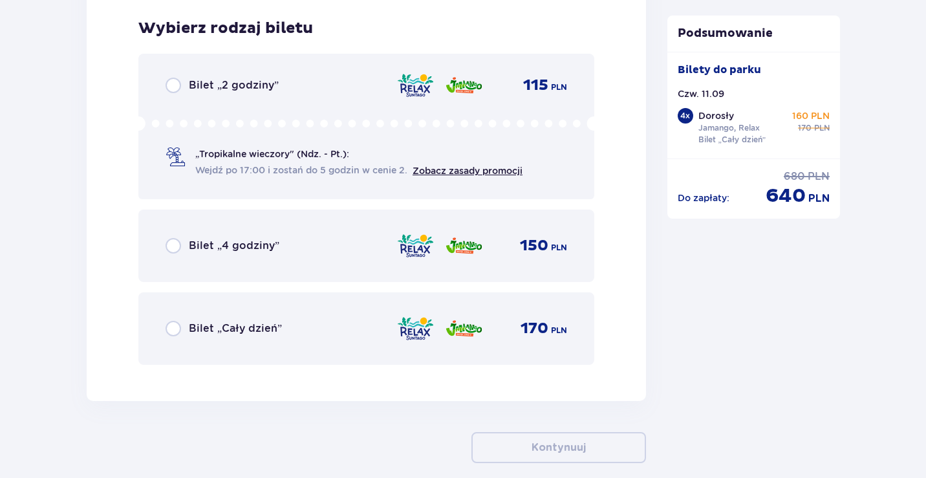
scroll to position [5397, 0]
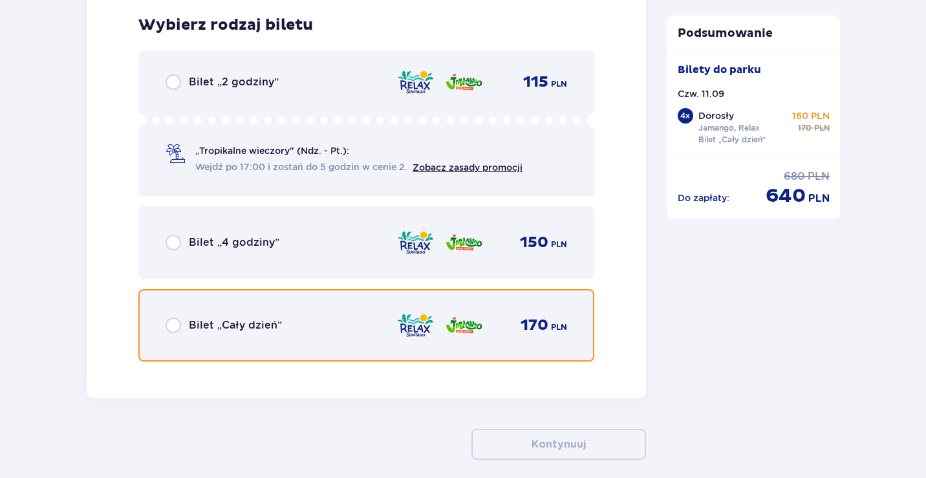
click at [172, 324] on input "radio" at bounding box center [173, 325] width 16 height 16
radio input "true"
click at [172, 324] on input "radio" at bounding box center [173, 325] width 16 height 16
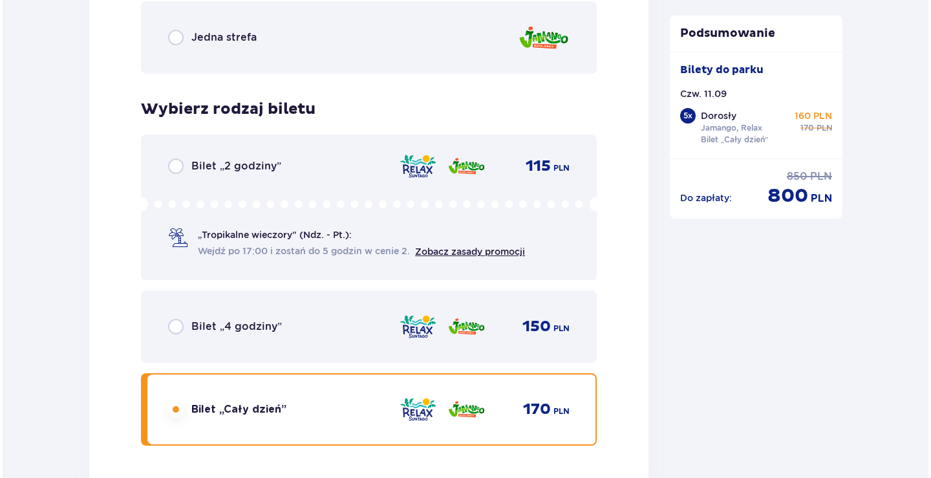
scroll to position [5589, 0]
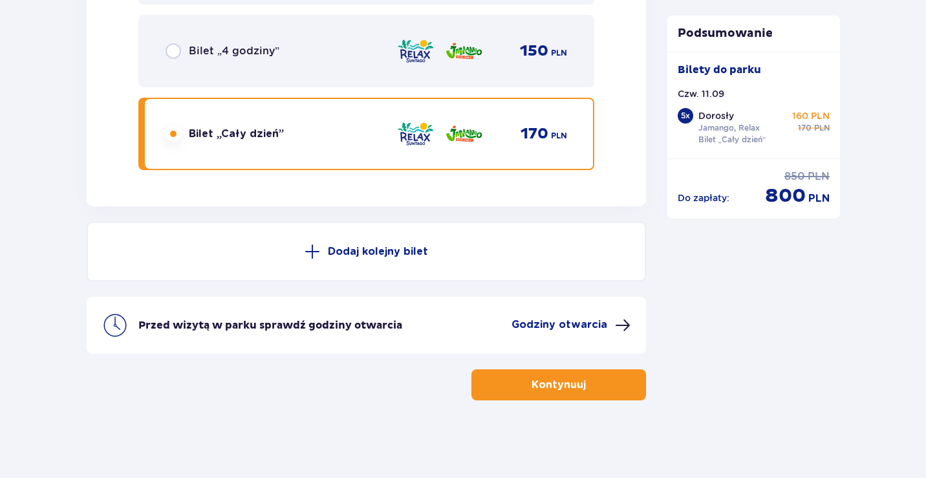
click at [589, 323] on p "Godziny otwarcia" at bounding box center [559, 324] width 96 height 14
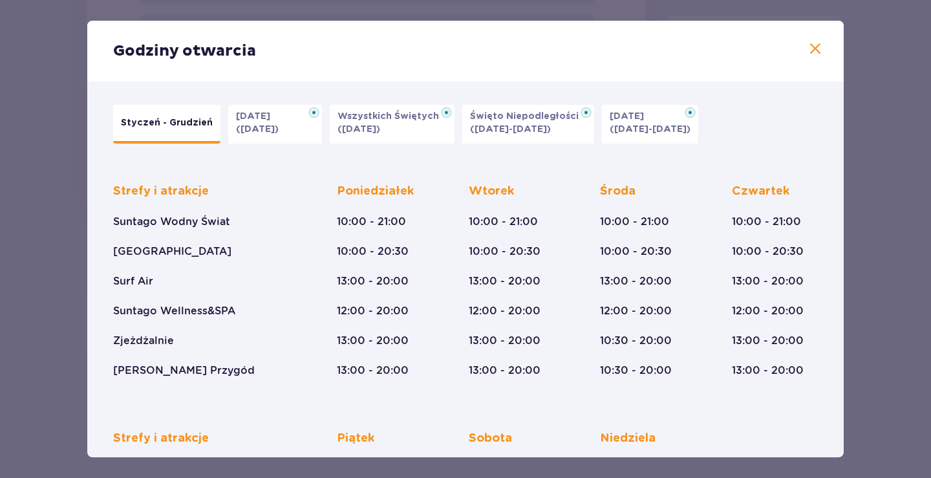
click at [812, 46] on span at bounding box center [815, 49] width 16 height 16
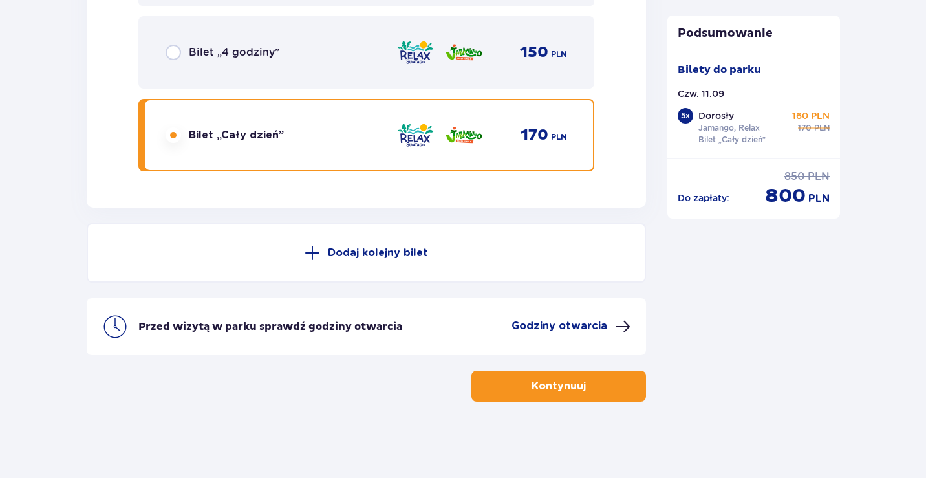
scroll to position [5589, 0]
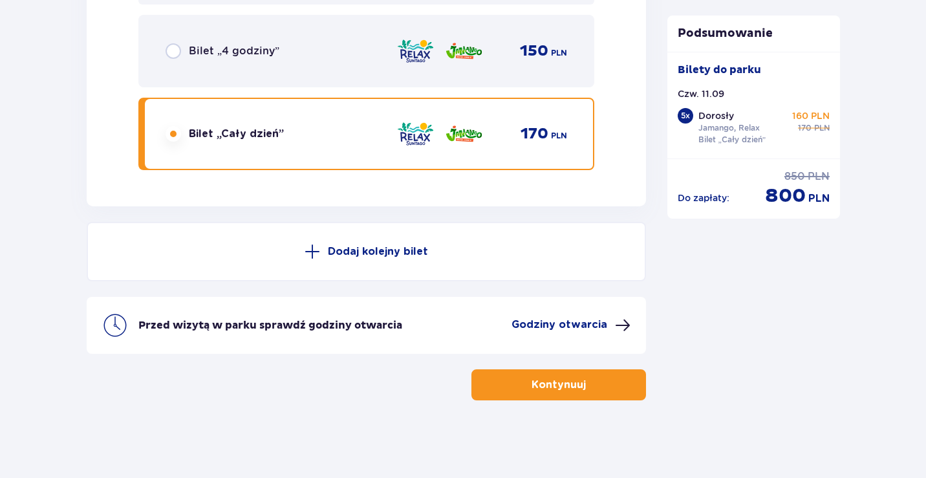
click at [558, 385] on p "Kontynuuj" at bounding box center [558, 384] width 54 height 14
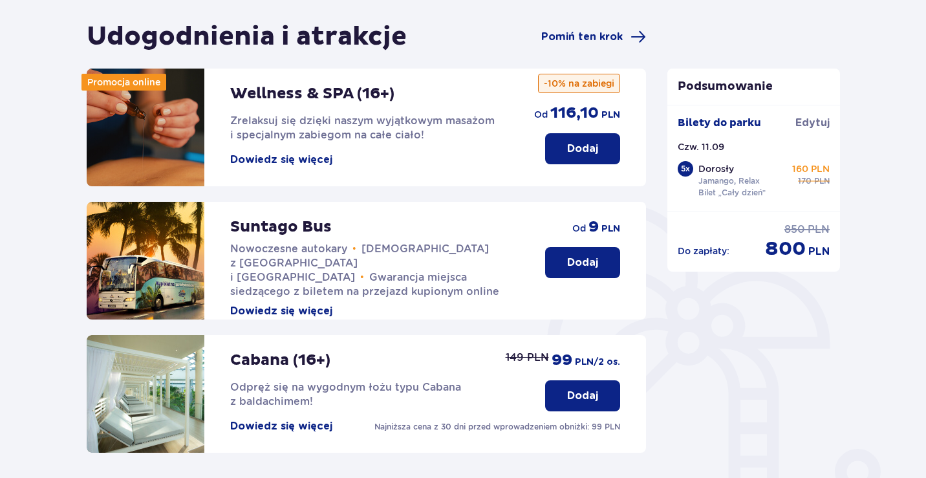
scroll to position [11, 0]
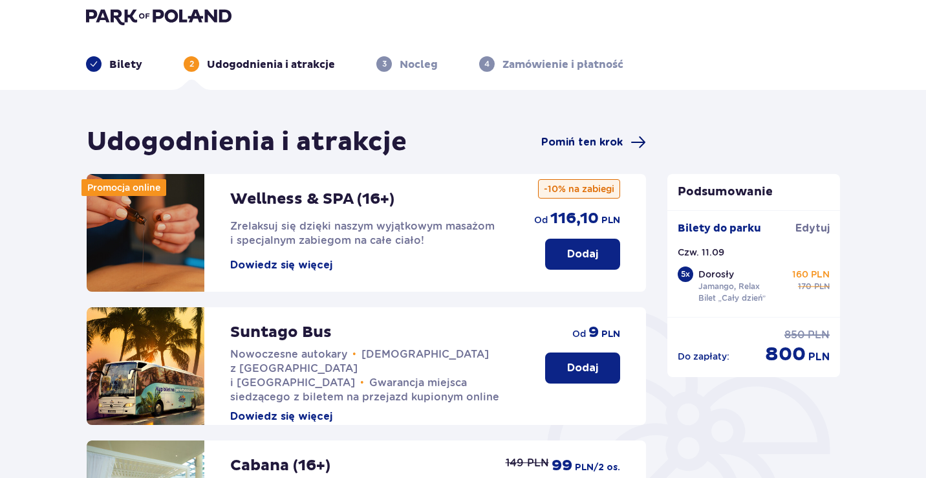
click at [594, 140] on span "Pomiń ten krok" at bounding box center [581, 142] width 81 height 14
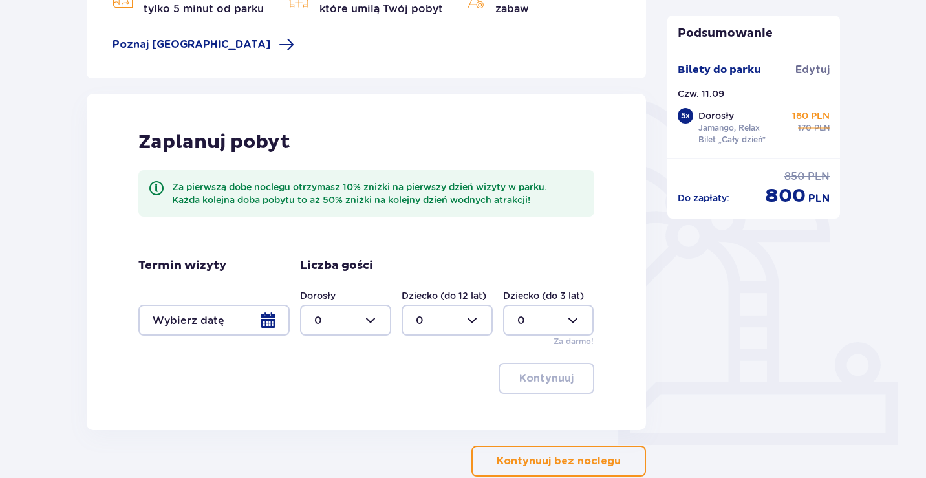
scroll to position [299, 0]
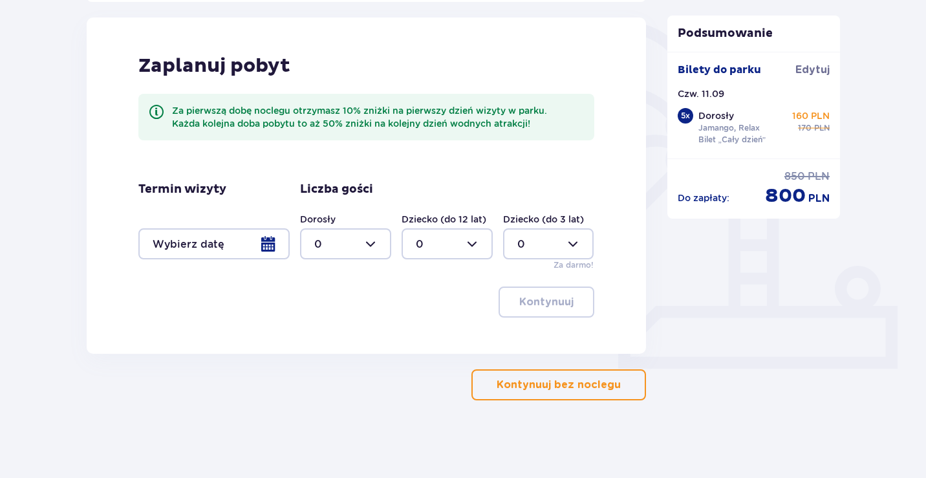
click at [541, 385] on p "Kontynuuj bez noclegu" at bounding box center [558, 384] width 124 height 14
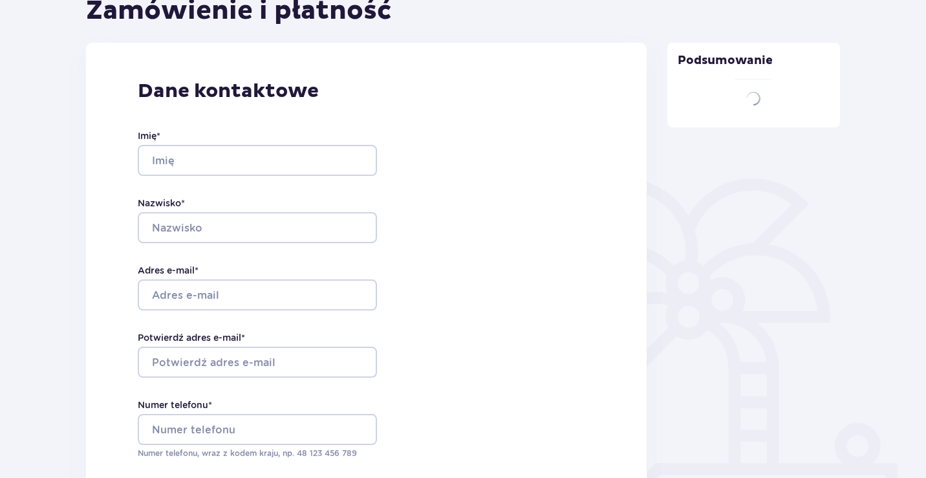
type input "[PERSON_NAME]"
type input "[EMAIL_ADDRESS][DOMAIN_NAME]"
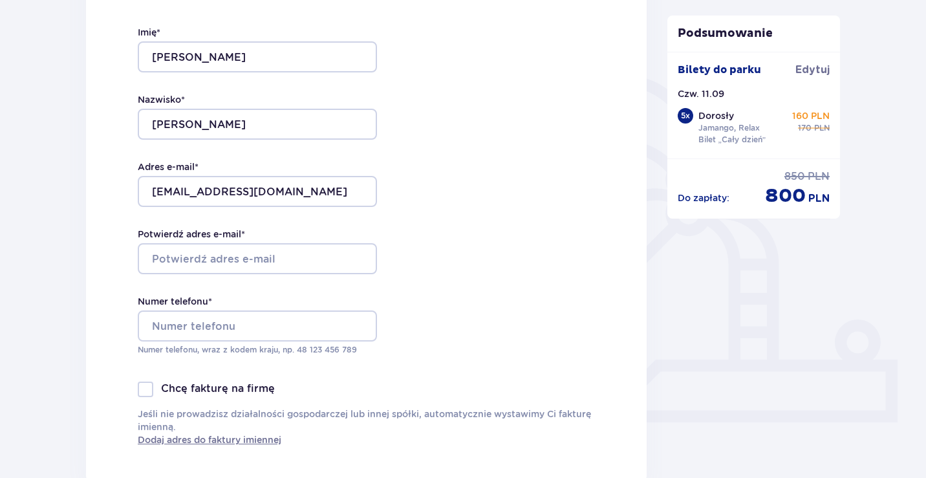
scroll to position [259, 0]
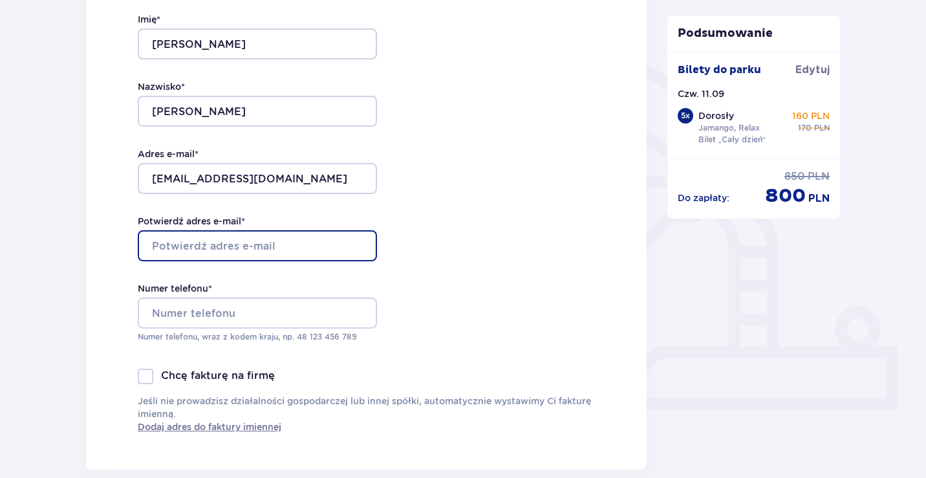
click at [222, 246] on input "Potwierdź adres e-mail *" at bounding box center [257, 245] width 239 height 31
type input "[EMAIL_ADDRESS][DOMAIN_NAME]"
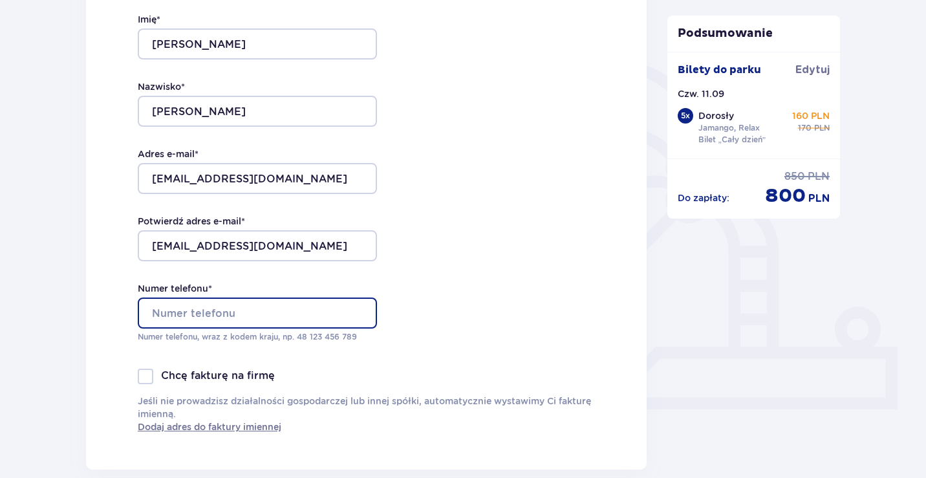
click at [174, 311] on input "Numer telefonu *" at bounding box center [257, 312] width 239 height 31
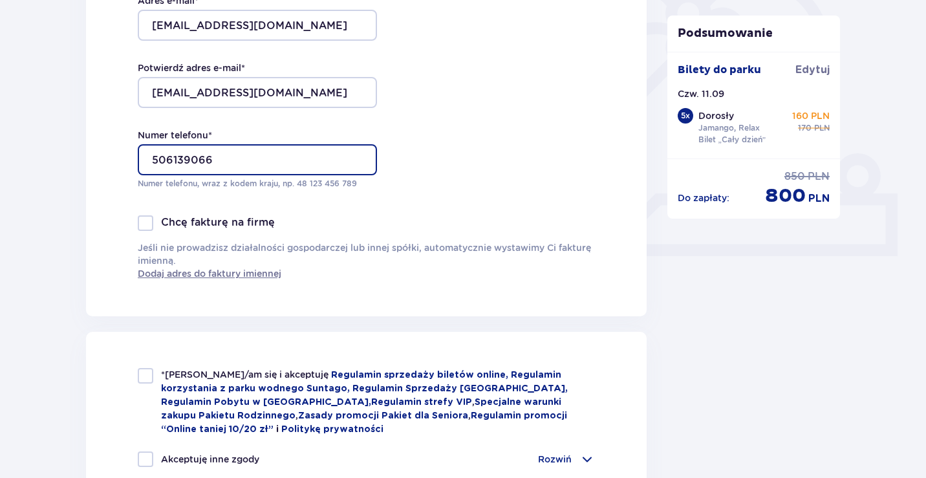
scroll to position [452, 0]
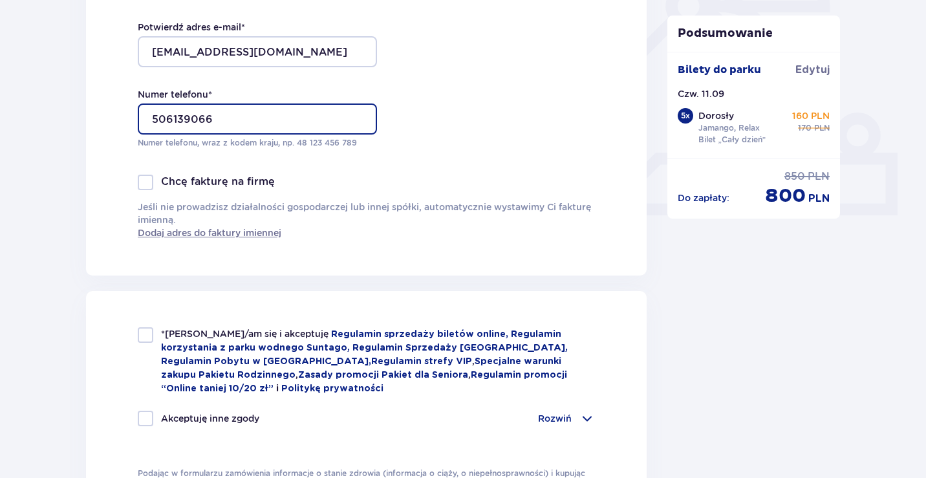
type input "506139066"
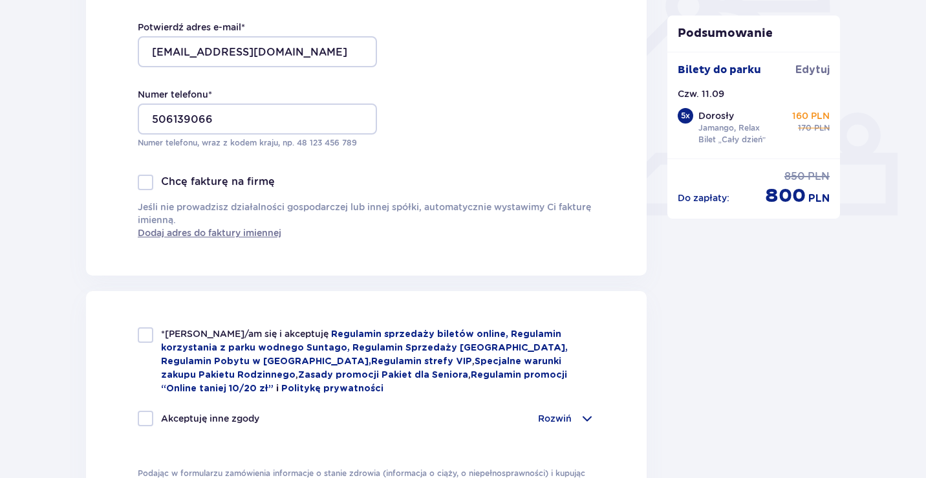
click at [138, 335] on div at bounding box center [146, 335] width 16 height 16
checkbox input "true"
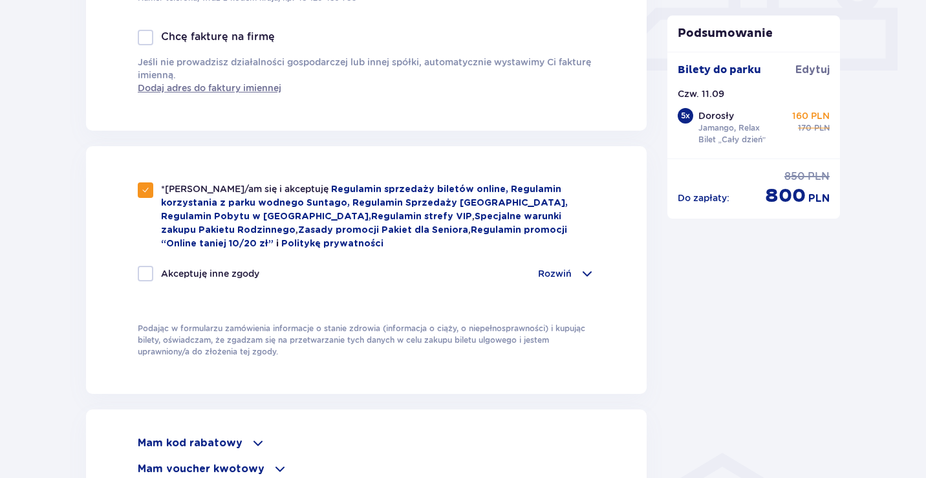
scroll to position [646, 0]
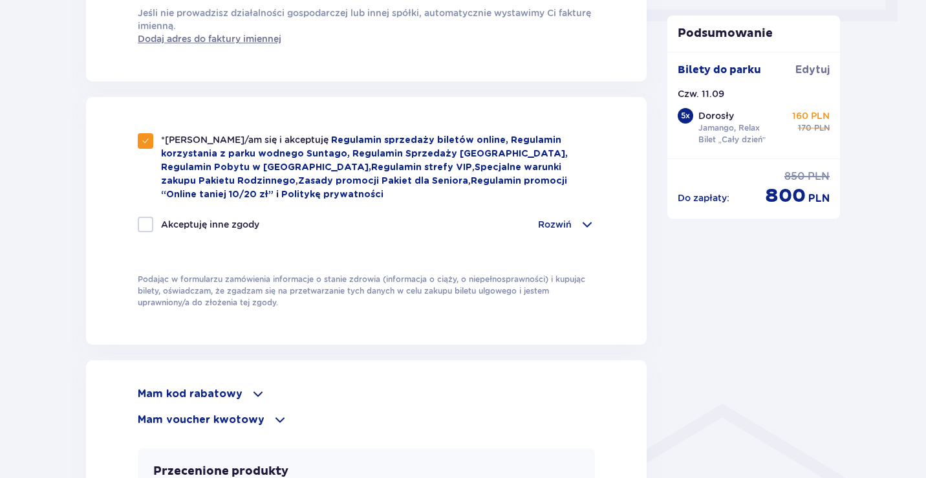
click at [580, 221] on span at bounding box center [587, 225] width 16 height 16
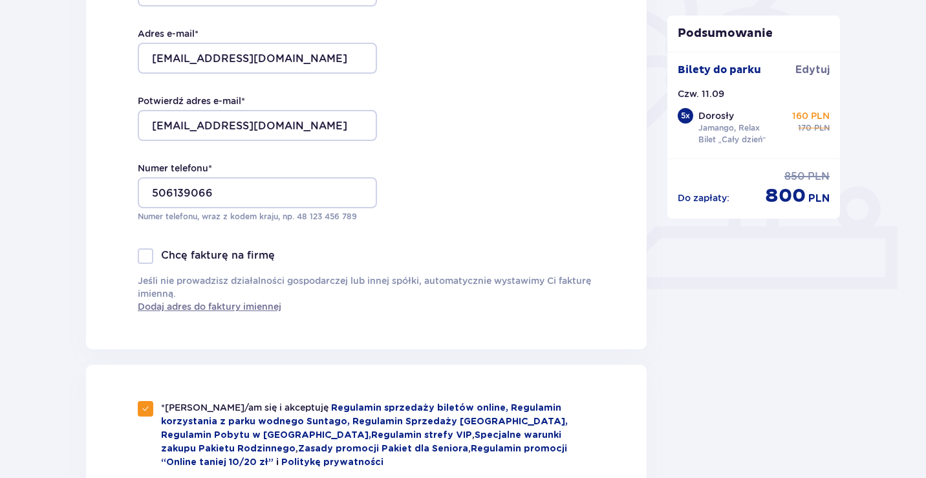
scroll to position [369, 0]
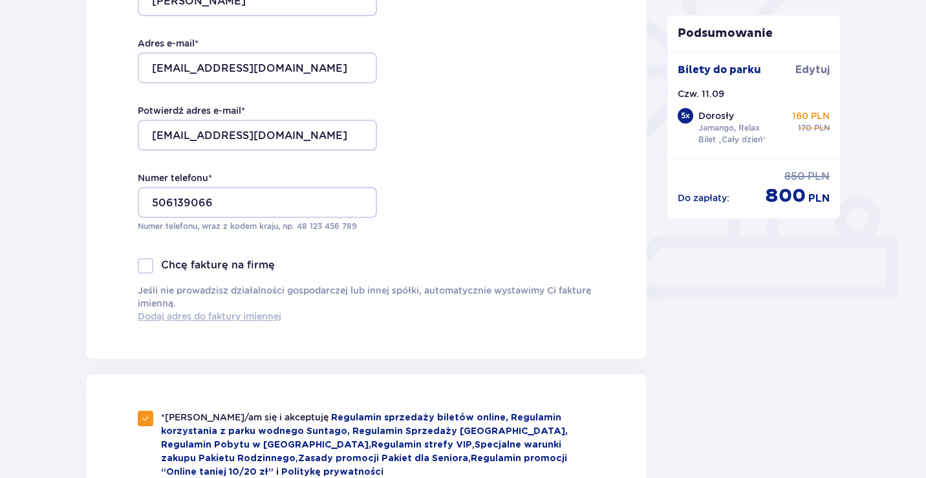
click at [241, 316] on span "Dodaj adres do faktury imiennej" at bounding box center [209, 316] width 143 height 13
click at [161, 317] on span "Dodaj adres do faktury imiennej" at bounding box center [209, 316] width 143 height 13
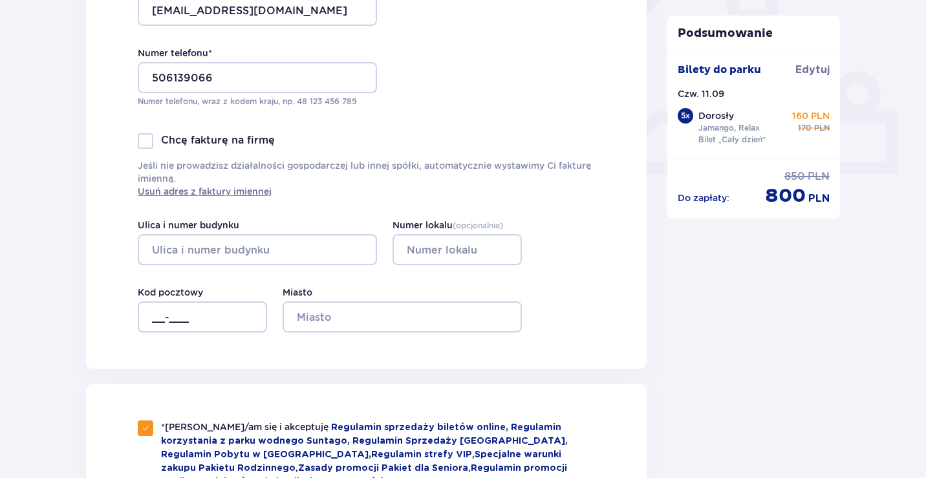
scroll to position [498, 0]
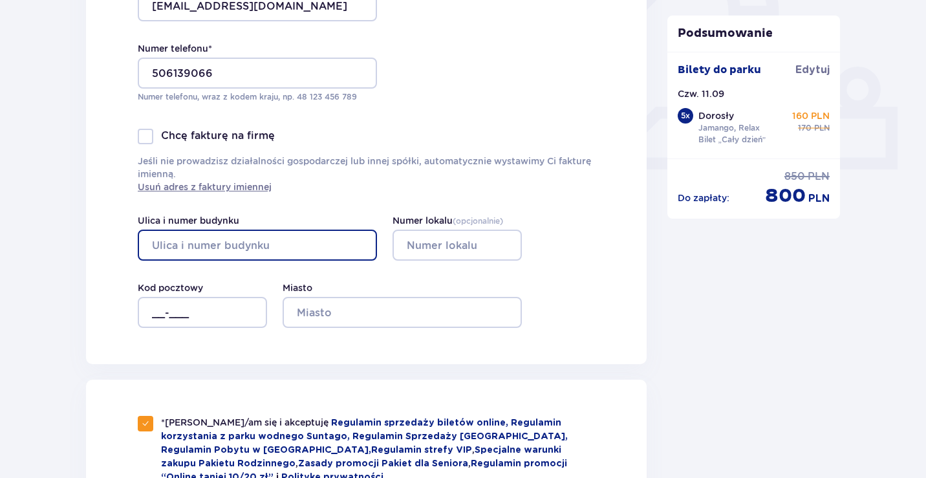
click at [197, 245] on input "Ulica i numer budynku" at bounding box center [257, 244] width 239 height 31
type input "Witosa"
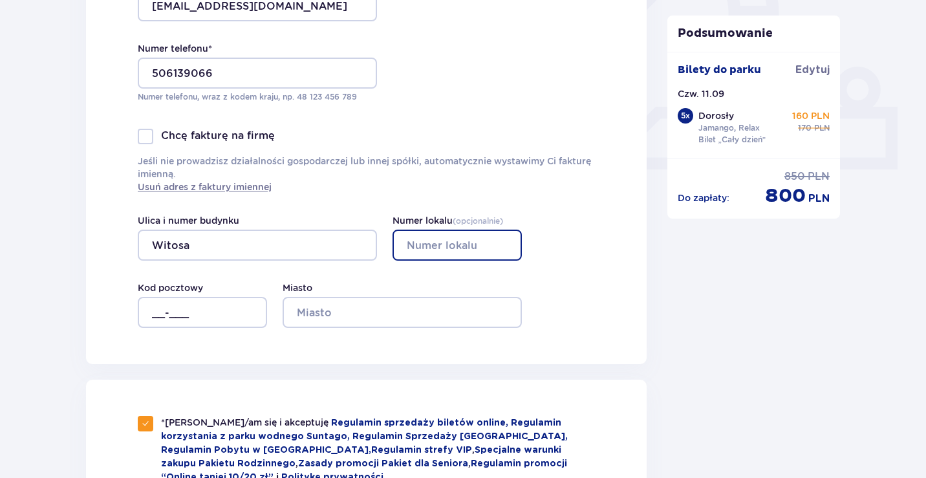
click at [443, 246] on input "Numer lokalu ( opcjonalnie )" at bounding box center [456, 244] width 129 height 31
type input "8"
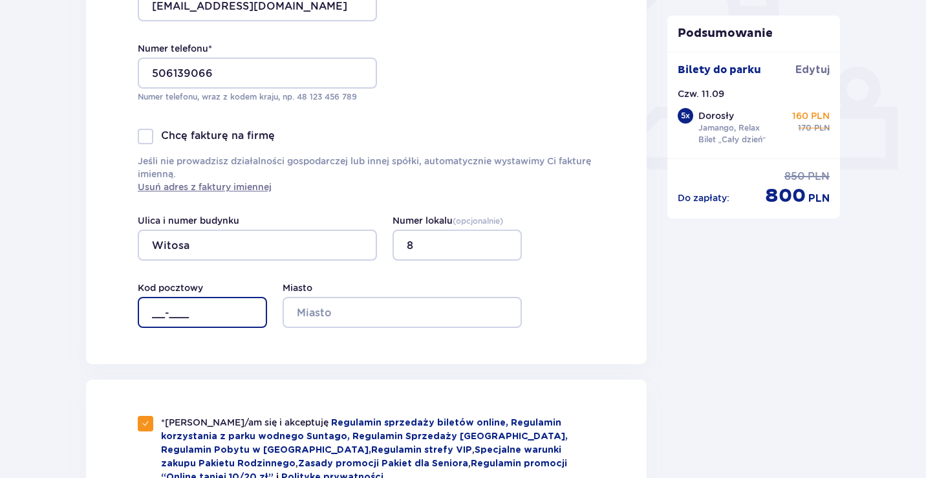
click at [154, 313] on input "__-___" at bounding box center [202, 312] width 129 height 31
type input "21-500"
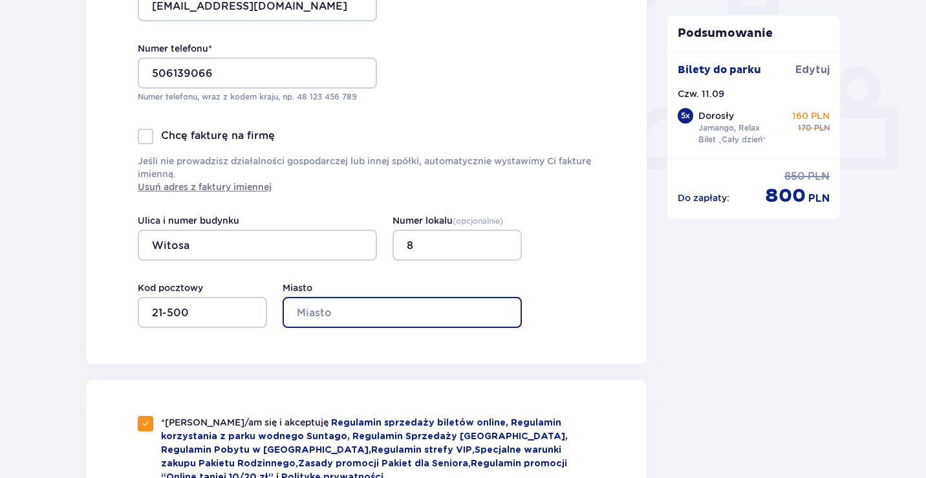
click at [336, 313] on input "Miasto" at bounding box center [401, 312] width 239 height 31
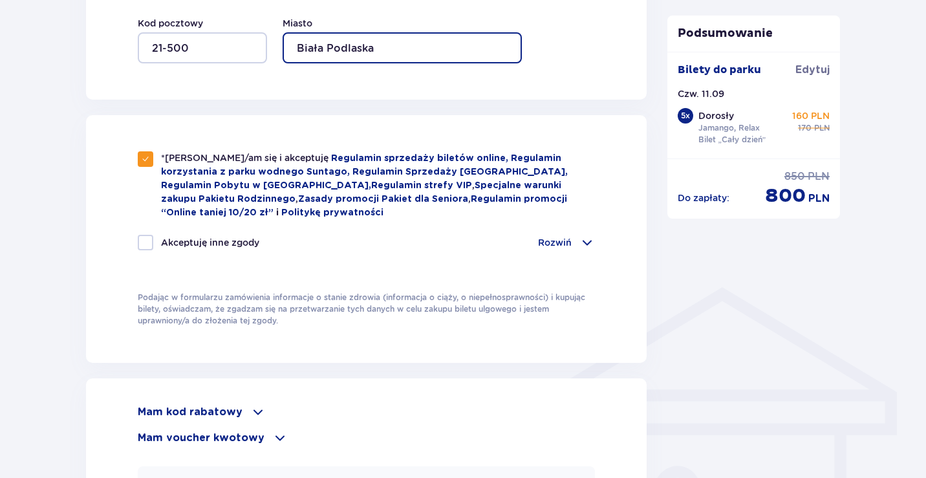
scroll to position [762, 0]
type input "Biała Podlaska"
click at [585, 238] on span at bounding box center [587, 243] width 16 height 16
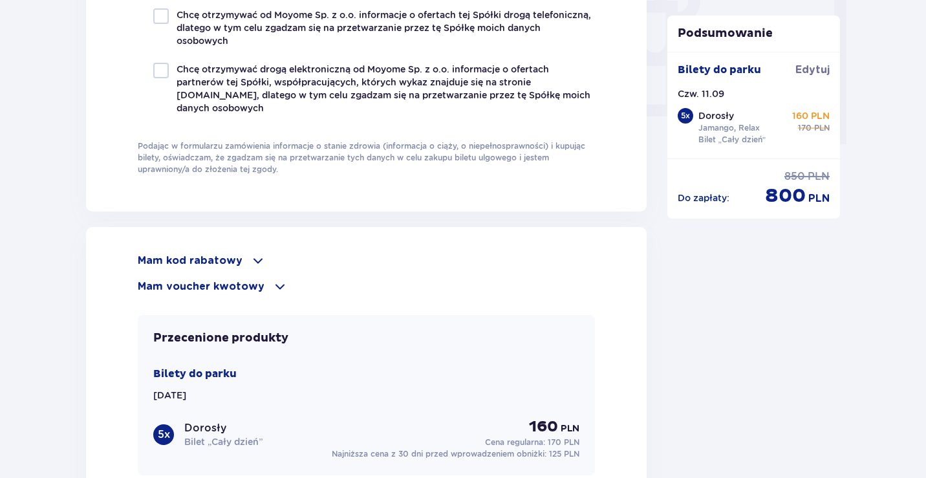
scroll to position [1279, 0]
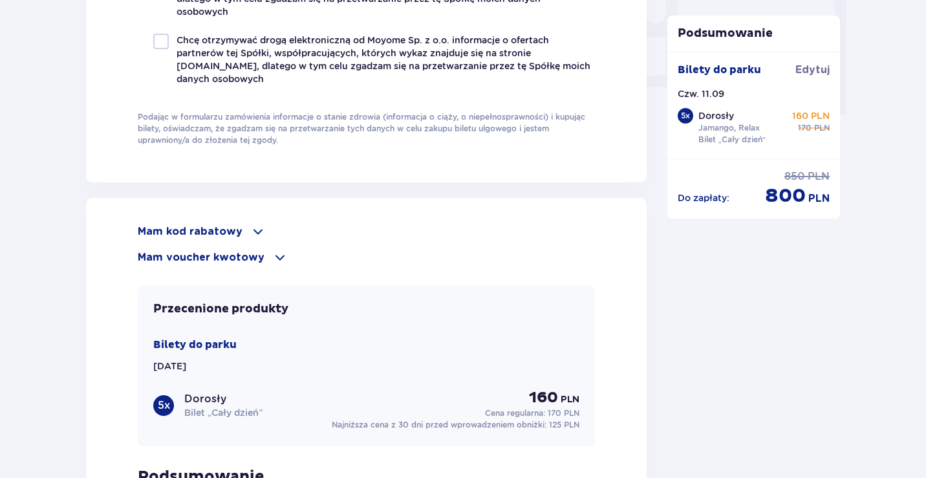
click at [272, 253] on span at bounding box center [280, 257] width 16 height 16
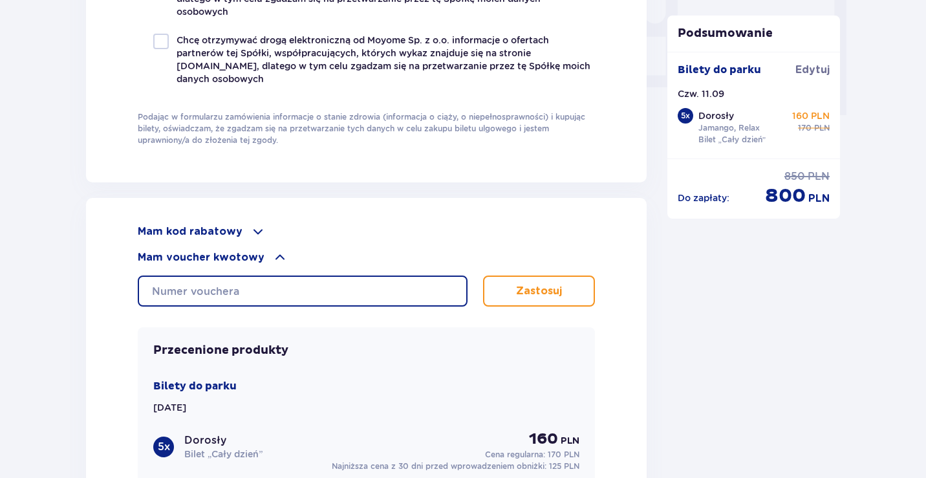
click at [207, 286] on input "text" at bounding box center [303, 290] width 330 height 31
type input "0670009063190711"
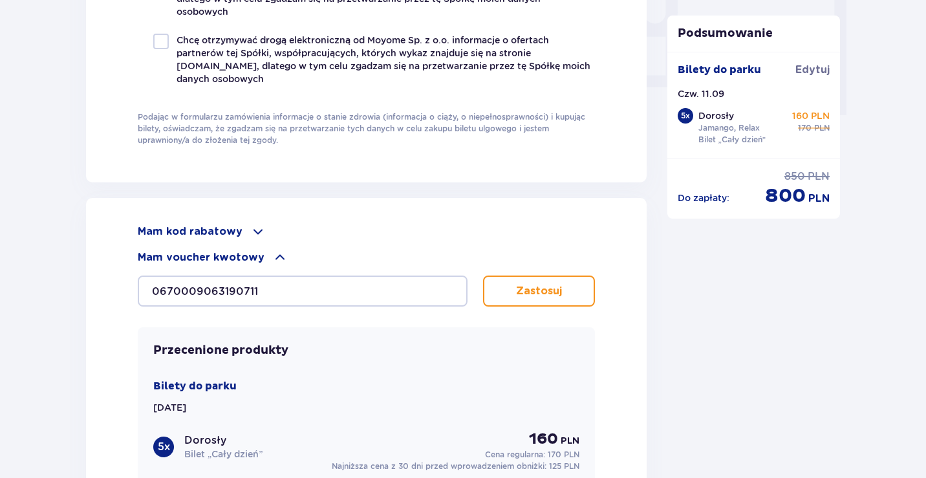
click at [533, 291] on p "Zastosuj" at bounding box center [539, 291] width 46 height 14
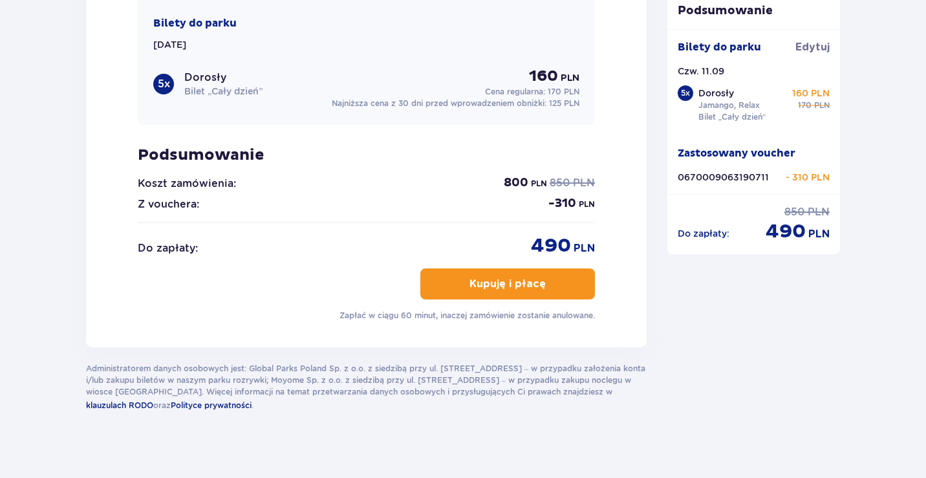
scroll to position [1622, 0]
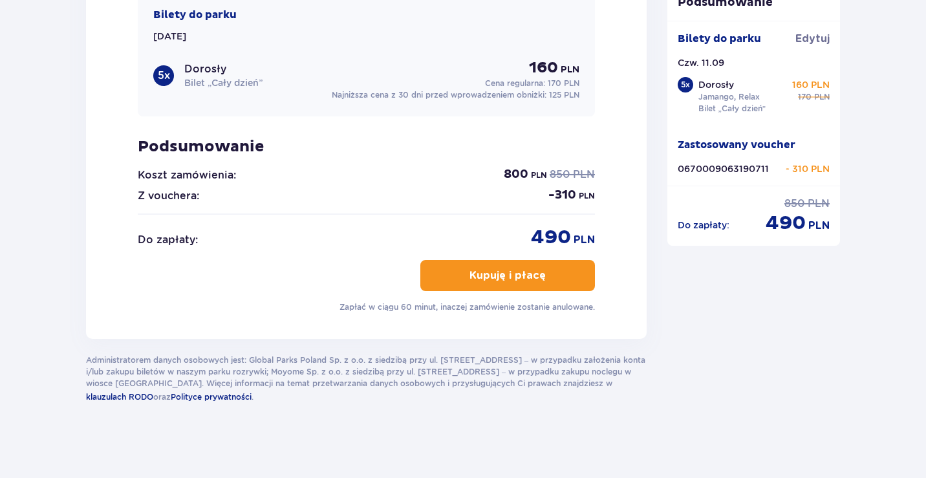
click at [522, 283] on button "Kupuję i płacę" at bounding box center [507, 275] width 175 height 31
